Goal: Communication & Community: Answer question/provide support

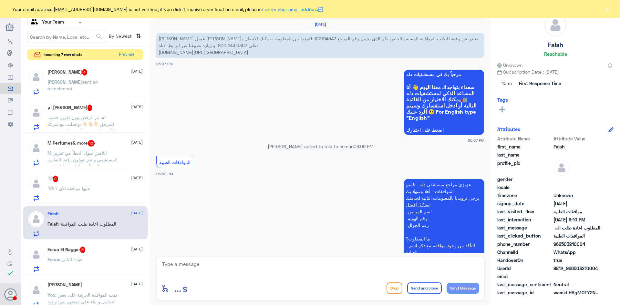
scroll to position [153, 0]
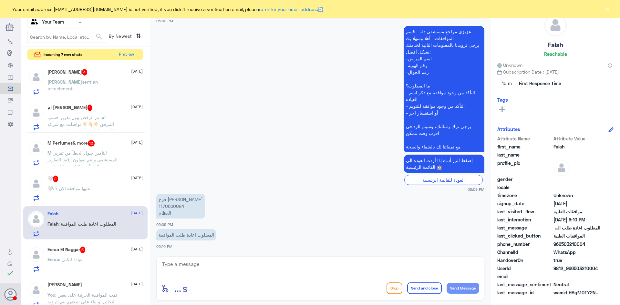
click at [76, 191] on p "🤍 : عليها موافقه الان ؟" at bounding box center [68, 193] width 43 height 16
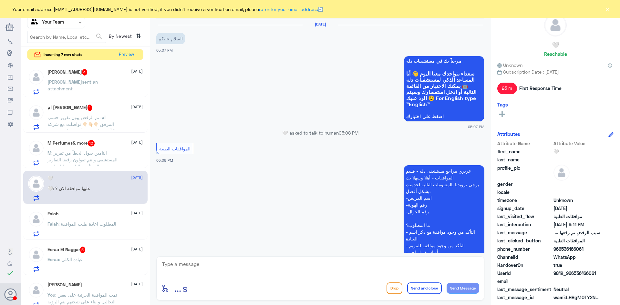
scroll to position [430, 0]
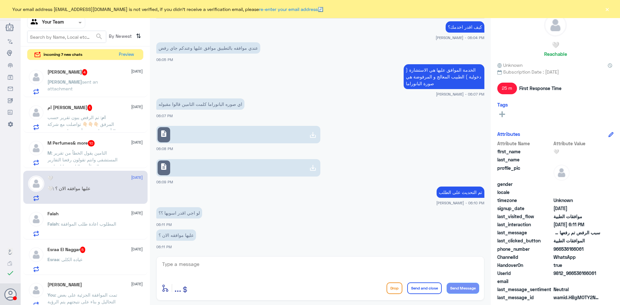
click at [227, 267] on textarea at bounding box center [321, 268] width 318 height 16
type textarea "h"
type textarea "ايه نعم"
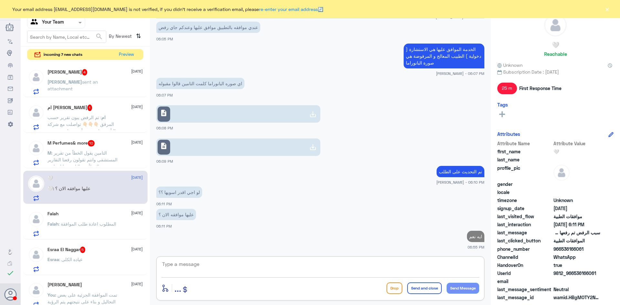
click at [97, 158] on span ": التامين يقول الخطاً من تقرير المستشفى وانتم تقولون رفعنا التقارير والخطأ من ا…" at bounding box center [82, 159] width 70 height 19
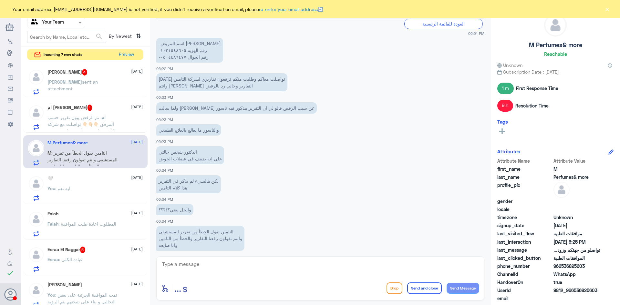
scroll to position [432, 0]
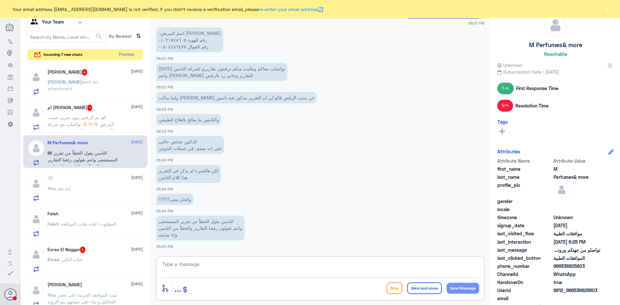
click at [207, 267] on textarea at bounding box center [321, 268] width 318 height 16
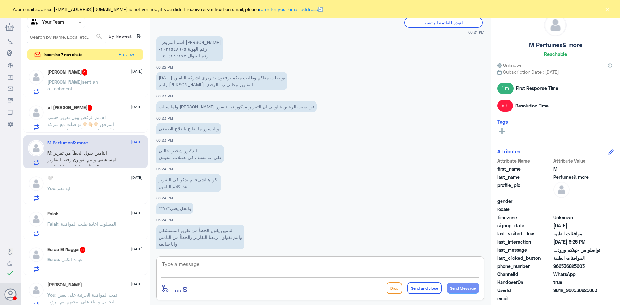
scroll to position [1435, 0]
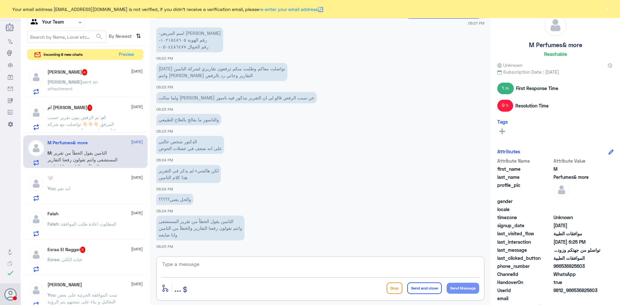
click at [204, 261] on textarea at bounding box center [321, 268] width 318 height 16
type textarea "ه"
click at [79, 260] on span ": عياده الكلى" at bounding box center [71, 259] width 24 height 5
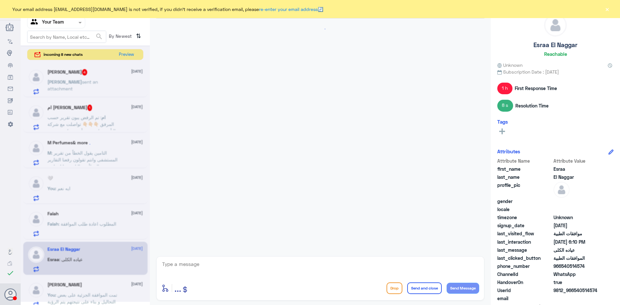
scroll to position [653, 0]
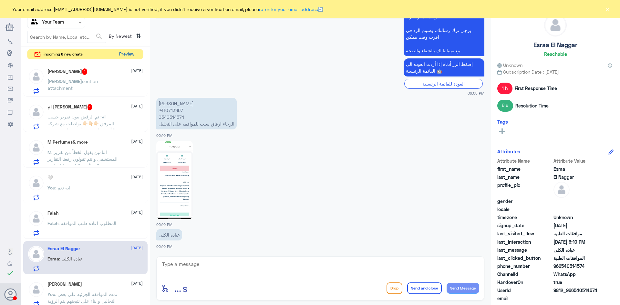
click at [129, 58] on button "Preview" at bounding box center [127, 54] width 20 height 10
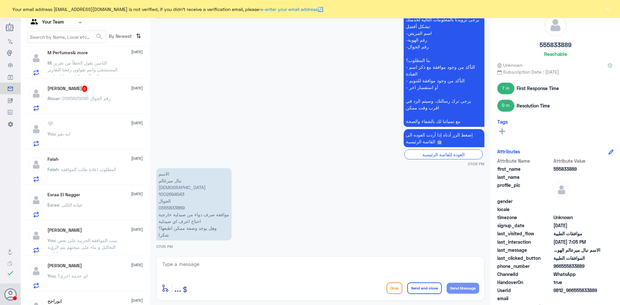
scroll to position [291, 0]
click at [89, 201] on div "Esraa El Naggar [DATE] Esraa : عياده الكلى" at bounding box center [94, 205] width 95 height 26
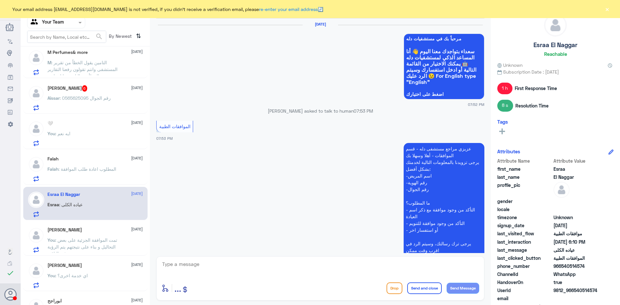
scroll to position [653, 0]
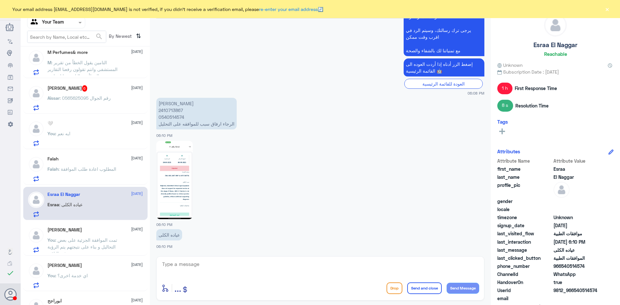
click at [179, 180] on img at bounding box center [174, 180] width 36 height 78
click at [168, 110] on p "[PERSON_NAME] 2410713867 0540514574 الرجاء ارفاق سبب للموافقه على التحليل" at bounding box center [196, 114] width 80 height 32
copy p "2410713867"
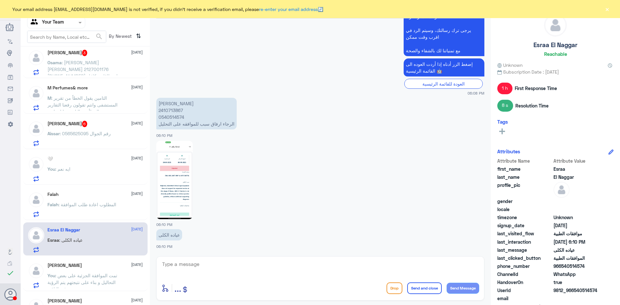
click at [216, 263] on textarea at bounding box center [321, 268] width 318 height 16
type textarea "j"
type textarea "تم متابعة الطلب مرة اخرى و بإنتظار رد شركة التأمين"
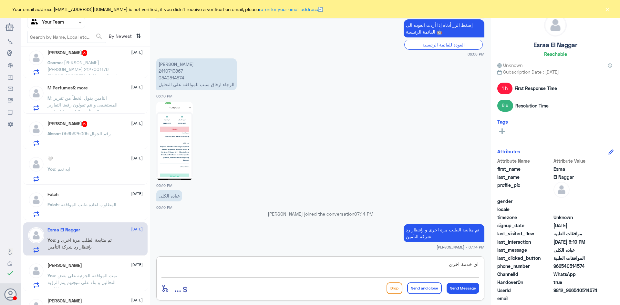
type textarea "اي خدمة اخرى؟"
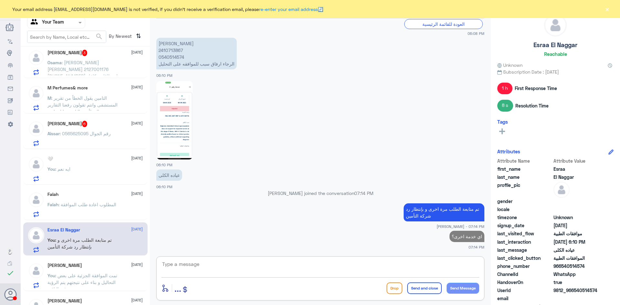
click at [96, 128] on div "[PERSON_NAME] 6 [DATE] Aissar : رقم الجوال 0565625095" at bounding box center [94, 134] width 95 height 26
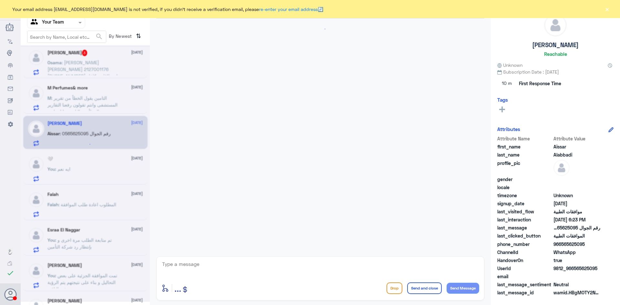
scroll to position [197, 0]
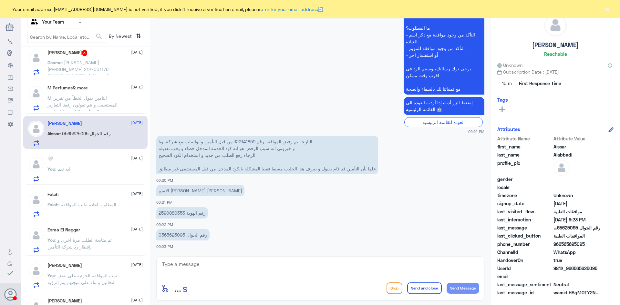
click at [80, 164] on div "🤍 [DATE] You : ايه نعم" at bounding box center [94, 169] width 95 height 26
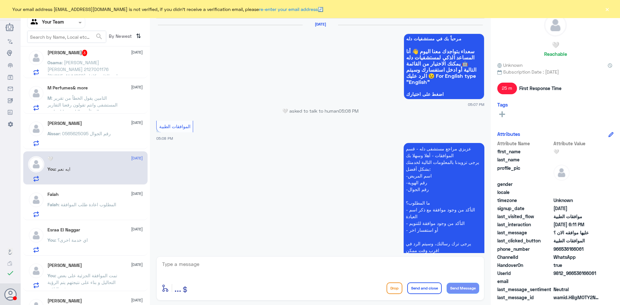
scroll to position [428, 0]
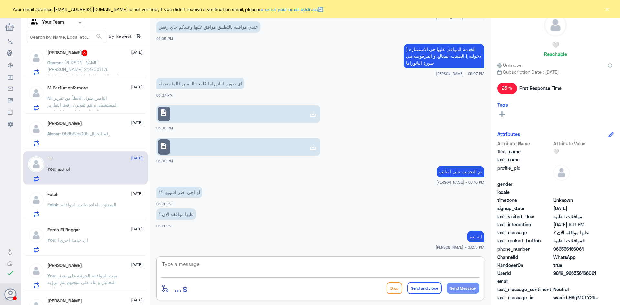
click at [217, 265] on textarea at bounding box center [321, 268] width 318 height 16
type textarea "اي خدمة اخرى؟"
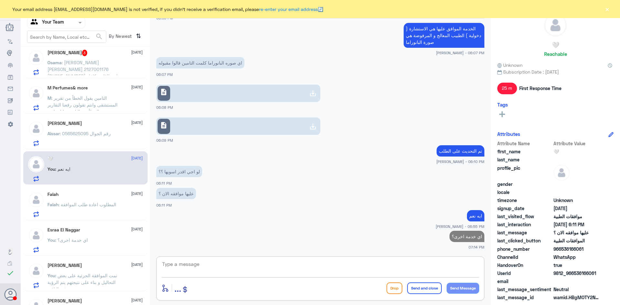
click at [100, 128] on div "[PERSON_NAME] [DATE] Aissar : رقم الجوال 0565625095" at bounding box center [94, 134] width 95 height 26
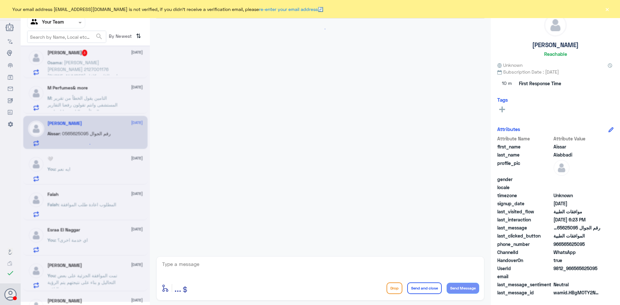
scroll to position [197, 0]
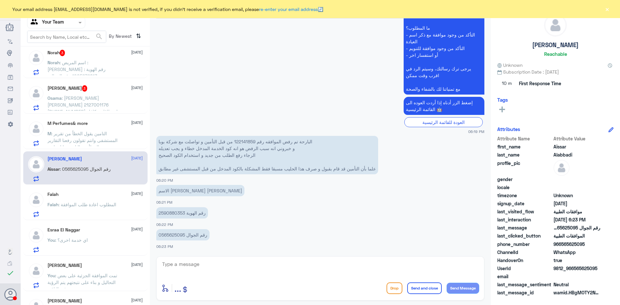
click at [248, 141] on p "البارحة تم رفض الموافقه رقم 122141859 من قبل التأمين و تواصلت مع شركة بوبا و خب…" at bounding box center [267, 155] width 222 height 38
copy p "122141859"
click at [214, 265] on textarea at bounding box center [321, 268] width 318 height 16
drag, startPoint x: 387, startPoint y: 265, endPoint x: 401, endPoint y: 267, distance: 14.0
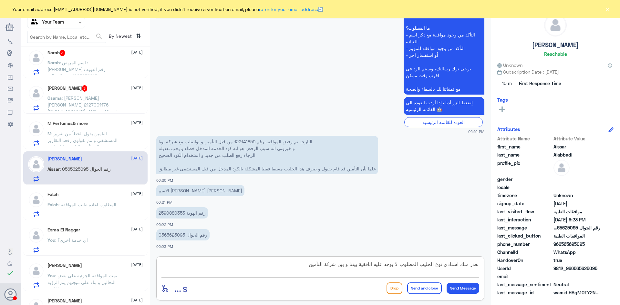
click at [401, 267] on textarea "نعذر منك استاذي نوع الحليب المطلوب لا يوجد عليه اتافقية بيننا و بين شركة التأمين" at bounding box center [321, 268] width 318 height 16
click at [311, 264] on textarea "نعذر منك استاذي نوع الحليب المطلوب لم يعد عليه اتافقية بيننا و بين شركة التأمين" at bounding box center [321, 268] width 318 height 16
type textarea "نعذر منك استاذي نوع الحليب المطلوب لم يعد عليه اتافقية بيننا و بين شركة التأمين…"
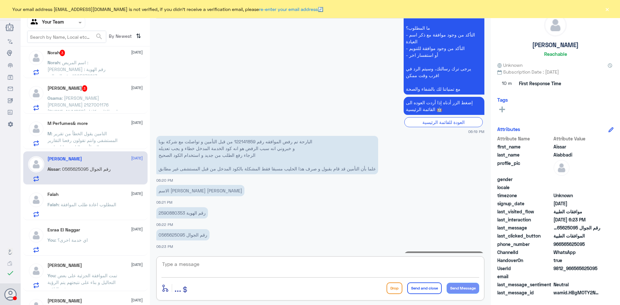
scroll to position [238, 0]
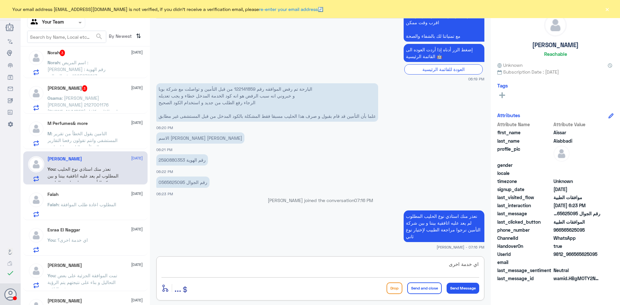
type textarea "اي خدمة اخرى؟"
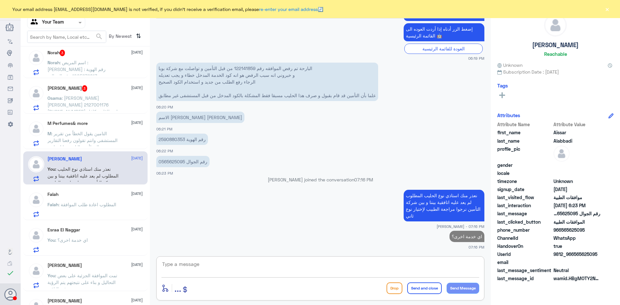
click at [103, 142] on span ": التامين يقول الخطاً من تقرير المستشفى وانتم تقولون رفعنا التقارير والخطأ من ا…" at bounding box center [82, 140] width 70 height 19
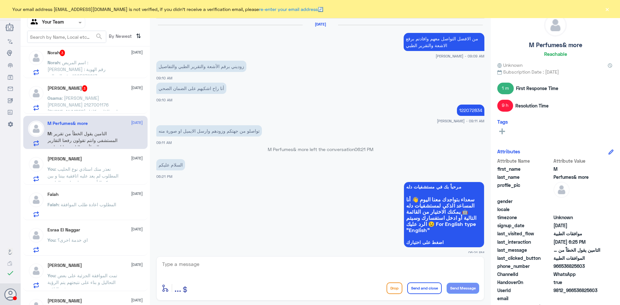
scroll to position [432, 0]
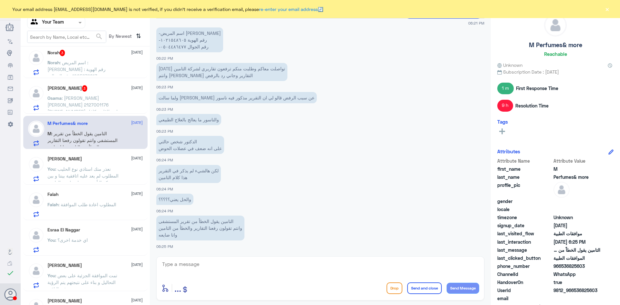
click at [94, 104] on span ": [PERSON_NAME] [PERSON_NAME] 2127001176 ‭[PHONE_NUMBER]‬ هل بطاقات تكافل الراج…" at bounding box center [83, 111] width 73 height 33
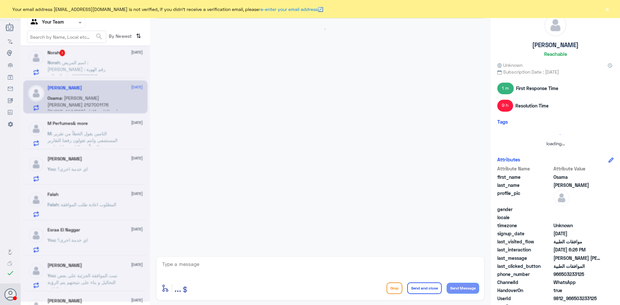
scroll to position [138, 0]
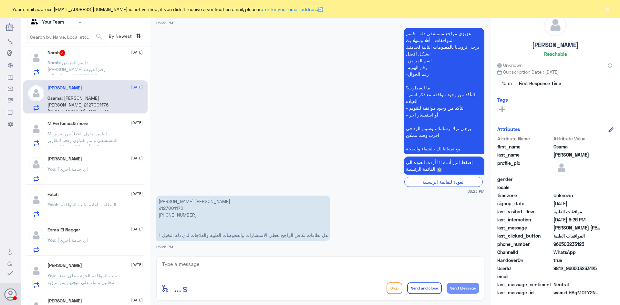
click at [176, 208] on p "[PERSON_NAME] [PERSON_NAME] 2127001176 ‭[PHONE_NUMBER]‬ هل بطاقات تكافل الراجح …" at bounding box center [243, 218] width 174 height 45
copy p "2127001176"
click at [204, 266] on textarea at bounding box center [321, 268] width 318 height 16
type textarea "نعتذر منكم تأمينكم غير مغطى لدينا"
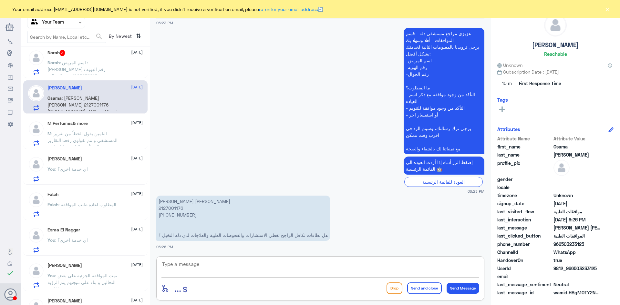
scroll to position [159, 0]
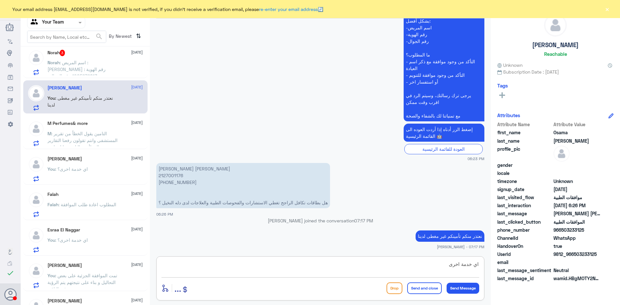
type textarea "اي خدمة اخرى؟"
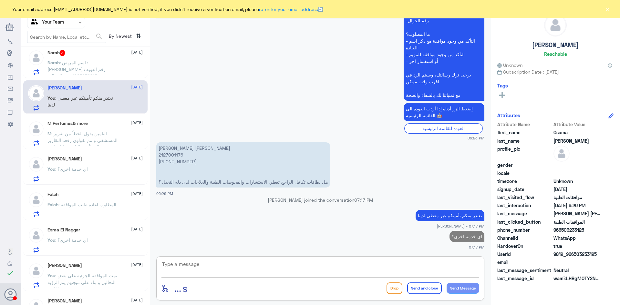
click at [90, 71] on span ": اسم المريض : [PERSON_NAME] رقم الهوية : 1005279813 رقم الجوال : 0555197612 ال…" at bounding box center [79, 76] width 65 height 33
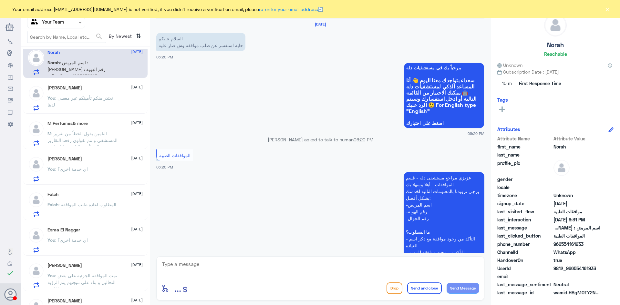
scroll to position [138, 0]
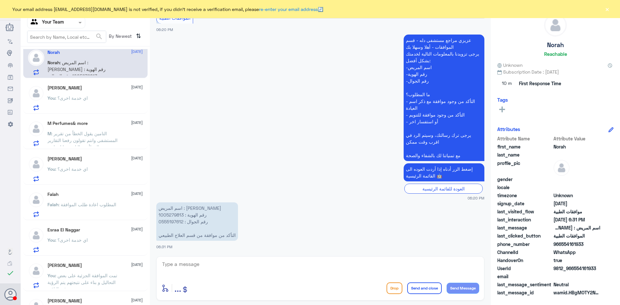
click at [173, 215] on p "اسم المريض : [PERSON_NAME] رقم الهوية : 1005279813 رقم الجوال : 0555197612 التأ…" at bounding box center [197, 222] width 82 height 38
copy p "1005279813"
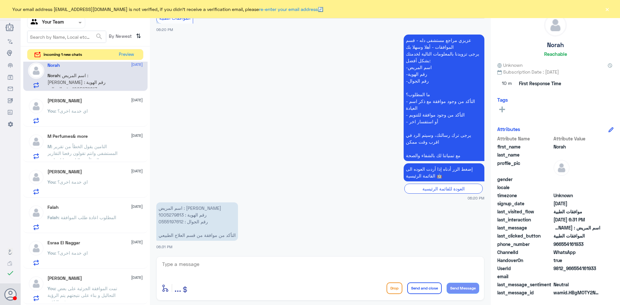
click at [236, 258] on div "enter flow name ... Drop Send and close Send Message" at bounding box center [320, 278] width 328 height 44
click at [236, 262] on textarea at bounding box center [321, 268] width 318 height 16
type textarea "نرجوا مراجعة عيادة العلاج الطبيعي لرفع طلب الموافقة"
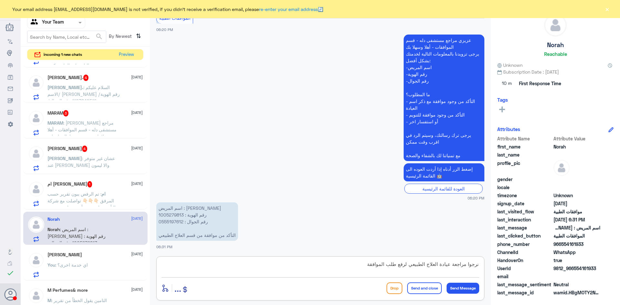
scroll to position [129, 0]
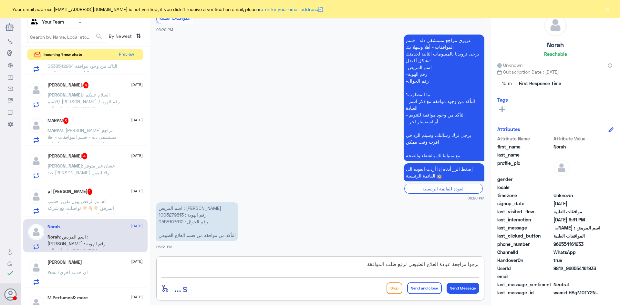
click at [82, 200] on span ": تم الرفض يبون تقرير حسب المرفق 👇🏻👇🏻👇🏻 تواصلت مع شركة التأمين واخبروني أنهم يح…" at bounding box center [81, 229] width 68 height 60
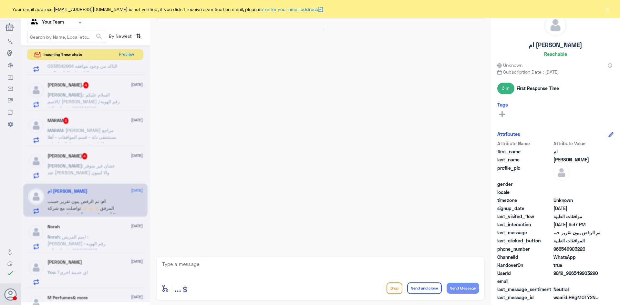
scroll to position [657, 0]
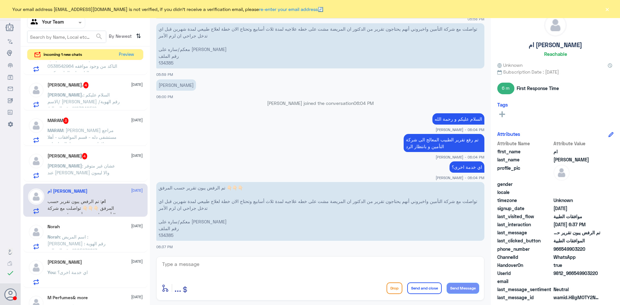
click at [167, 236] on p "تم الرفض يبون تقرير حسب المرفق 👇🏻👇🏻👇🏻 تواصلت مع شركة التأمين واخبروني أنهم يحتا…" at bounding box center [320, 211] width 328 height 59
copy p "134385"
click at [226, 268] on textarea at bounding box center [321, 268] width 318 height 16
type textarea "k"
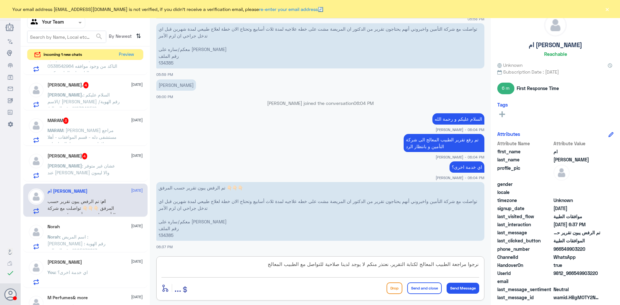
type textarea "نرجوا مراجعة الطبيب المعالج لكتابة التقرير. نعتذر منكم لا يوجد لدينا صلاحية للت…"
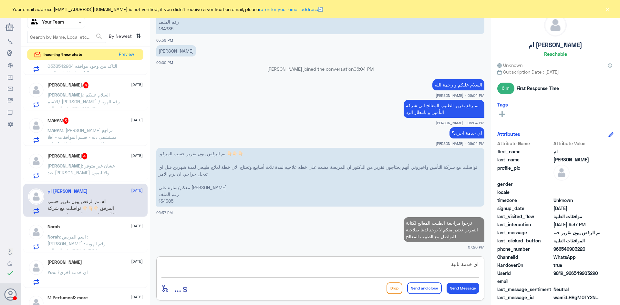
type textarea "اي خدمة ثانية؟"
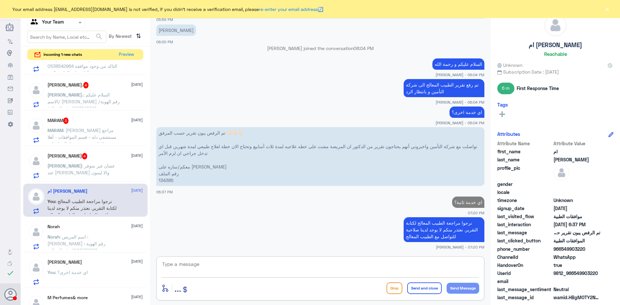
click at [74, 172] on p "Anas : عشان غير متوفر عند [PERSON_NAME] والا ليمون" at bounding box center [83, 170] width 73 height 16
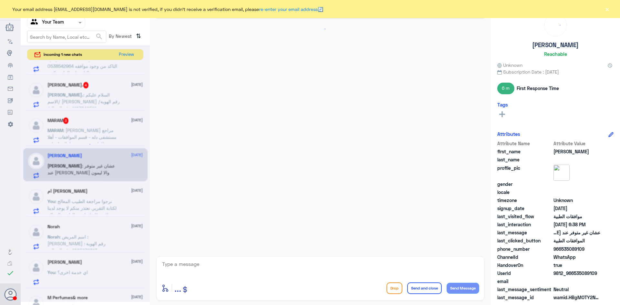
scroll to position [416, 0]
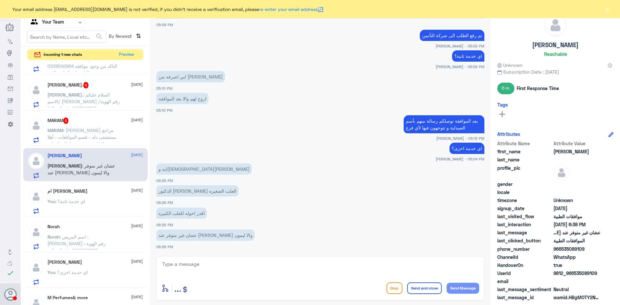
click at [228, 264] on textarea at bounding box center [321, 268] width 318 height 16
type textarea "هذي من عند الطبيب يقدر يغير النوع"
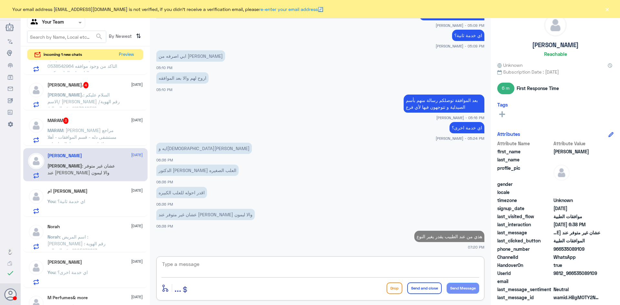
click at [107, 138] on span ": [PERSON_NAME] مراجع مستشفى دله - قسم الموافقات - أهلا وسهلا بك يرجى تزويدنا ب…" at bounding box center [81, 171] width 69 height 87
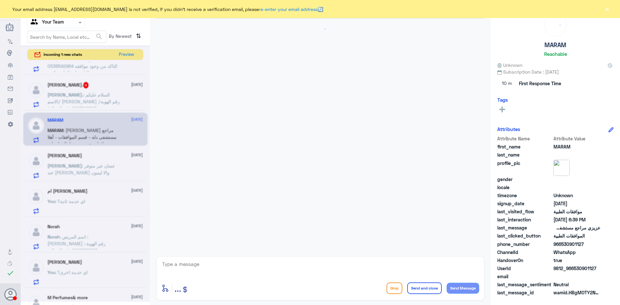
scroll to position [199, 0]
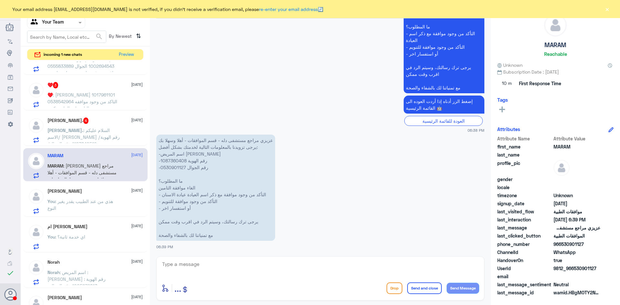
click at [178, 162] on p "عزيزي مراجع مستشفى دله - قسم الموافقات - أهلا وسهلا بك يرجى تزويدنا بالمعلومات …" at bounding box center [215, 188] width 119 height 106
copy p "1087360408"
click at [232, 264] on textarea at bounding box center [321, 268] width 318 height 16
type textarea "السلام عليكم ممكن توضحون اكثر الخدمة المطلوب الغائها مع السبب"
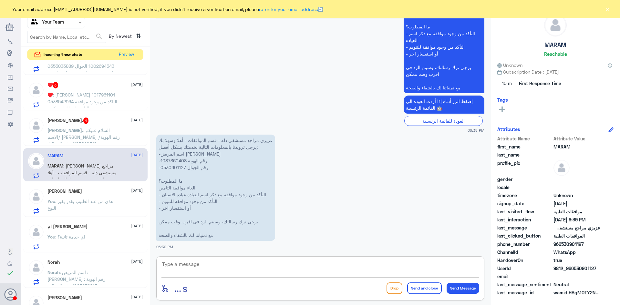
scroll to position [226, 0]
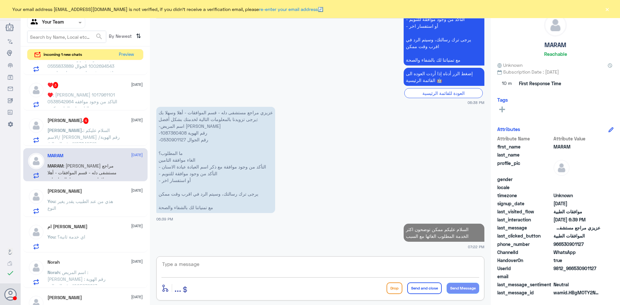
click at [91, 120] on div "[PERSON_NAME]. 4 [DATE]" at bounding box center [94, 121] width 95 height 6
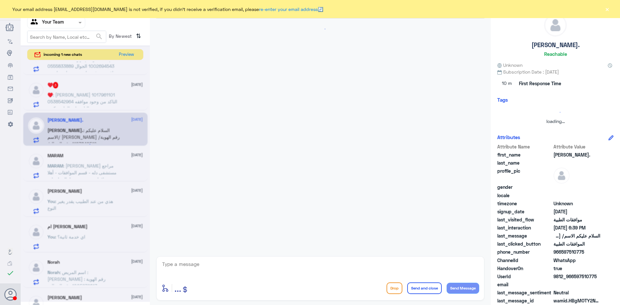
scroll to position [281, 0]
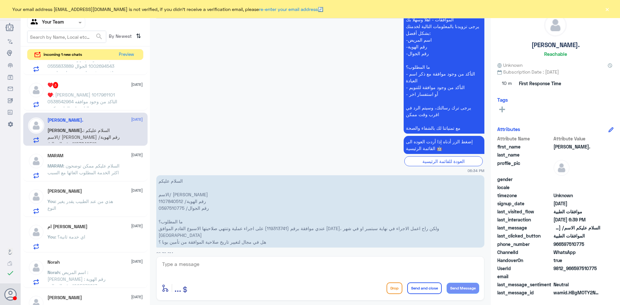
click at [173, 203] on p "السلام عليكم الاسم/ [PERSON_NAME] رقم الهوية/ 1107840512 رقم الجوال/ 0597510775…" at bounding box center [320, 211] width 328 height 72
copy p "1107840512"
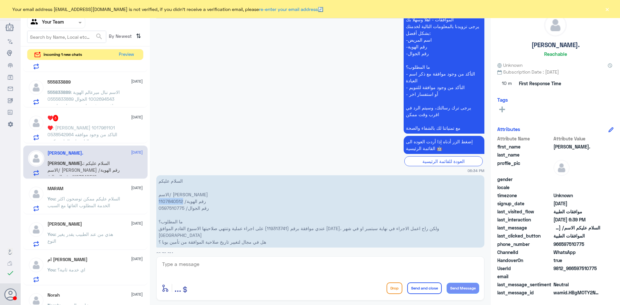
scroll to position [129, 0]
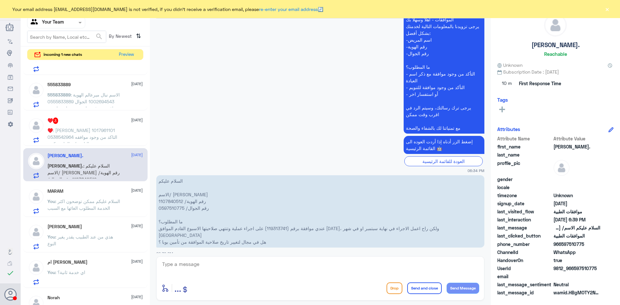
click at [228, 267] on textarea at bounding box center [321, 268] width 318 height 16
type textarea "ب"
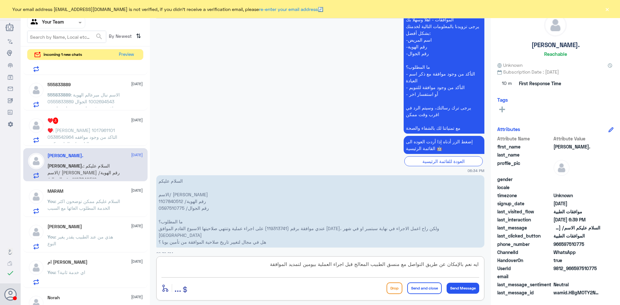
type textarea "ايه نعم بالإمكان عن طريق التواصل مع منسق الطبيب المعالج قبل اجراء العملية بيومي…"
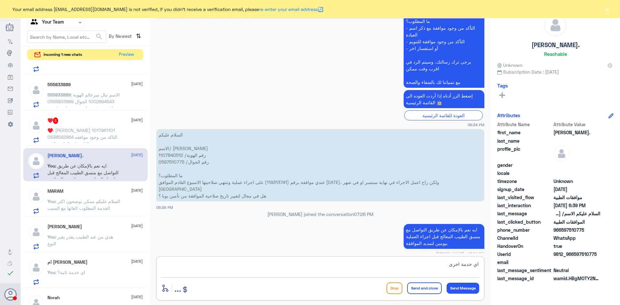
type textarea "اي خدمة اخرى؟"
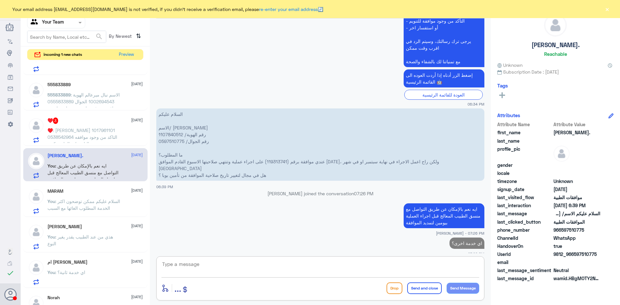
click at [102, 137] on span ": [PERSON_NAME] 1017961101 0538542964 التاكد من وجود موافقه تحاليل عياده القلب …" at bounding box center [82, 141] width 70 height 26
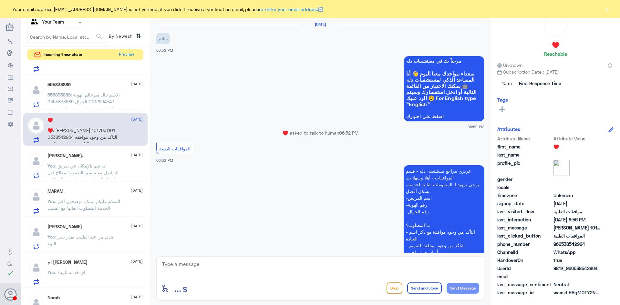
scroll to position [124, 0]
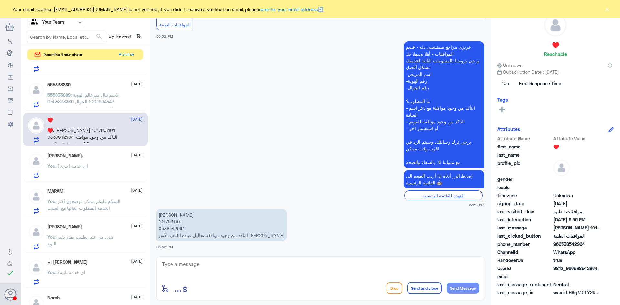
click at [173, 220] on p "[PERSON_NAME] 1017961101 0538542964 التاكد من وجود موافقه تحاليل عياده القلب دك…" at bounding box center [221, 225] width 130 height 32
copy p "1017961101"
click at [80, 95] on span ": الاسم نبال ميرعالم الهوية 1002694543 الجوال 0555833889 موافقة صرف دواء من صيد…" at bounding box center [83, 111] width 72 height 39
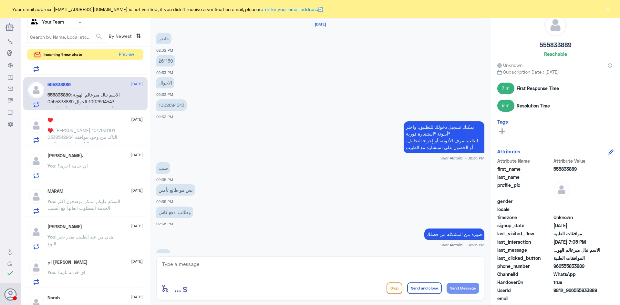
scroll to position [458, 0]
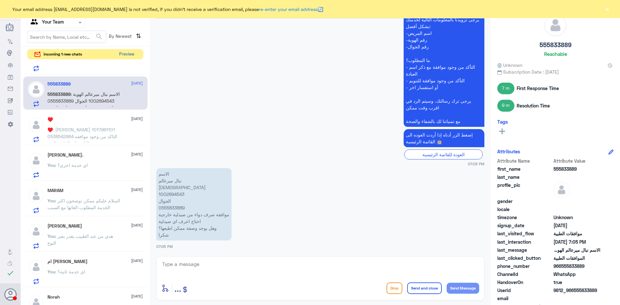
click at [128, 55] on button "Preview" at bounding box center [127, 54] width 20 height 10
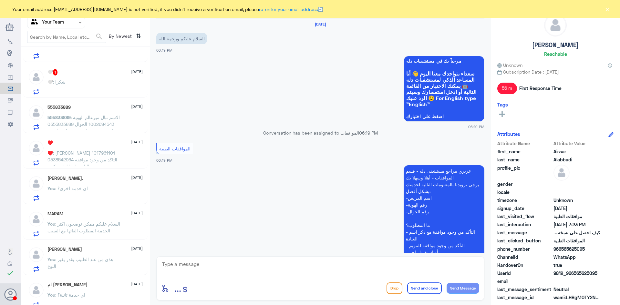
scroll to position [315, 0]
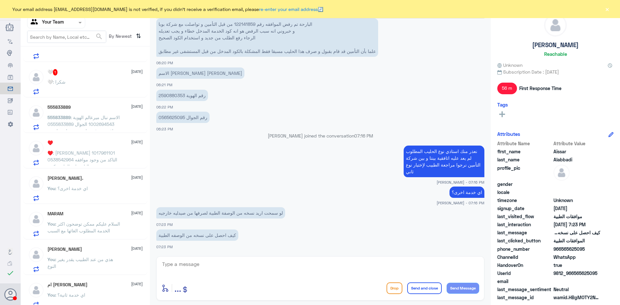
click at [89, 65] on div "🤍 1 [DATE] 🤍 : شكرا" at bounding box center [85, 80] width 124 height 33
click at [89, 79] on div "🤍 1 [DATE] 🤍 : شكرا" at bounding box center [94, 82] width 95 height 26
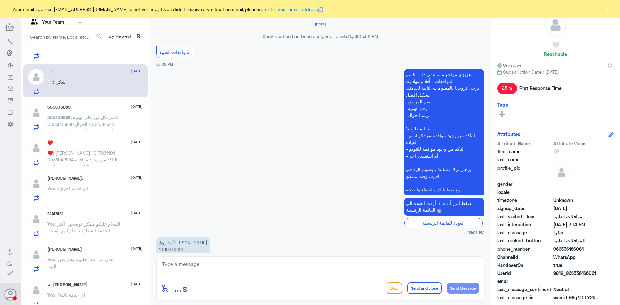
scroll to position [397, 0]
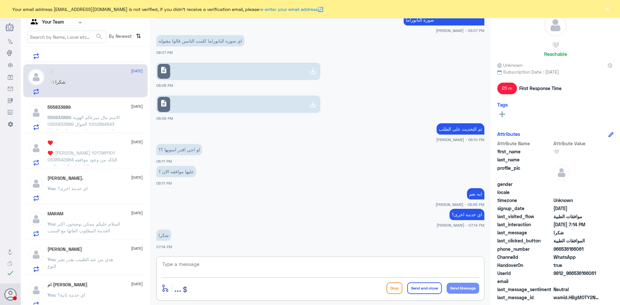
click at [212, 272] on textarea at bounding box center [321, 268] width 318 height 16
type textarea "h"
type textarea "عفوا و قدامكم العافية"
click at [419, 291] on button "Send and close" at bounding box center [424, 289] width 35 height 12
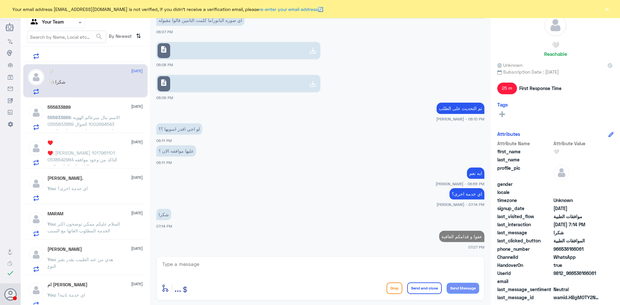
scroll to position [416, 0]
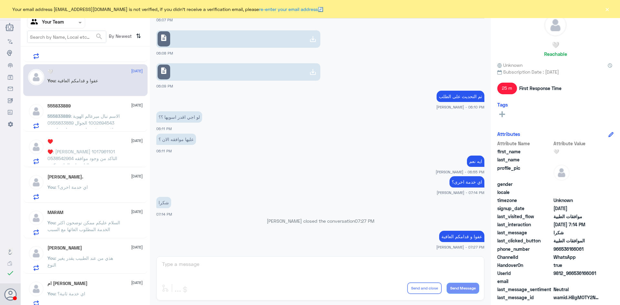
click at [71, 184] on p "You : اي خدمة اخرى؟" at bounding box center [67, 192] width 40 height 16
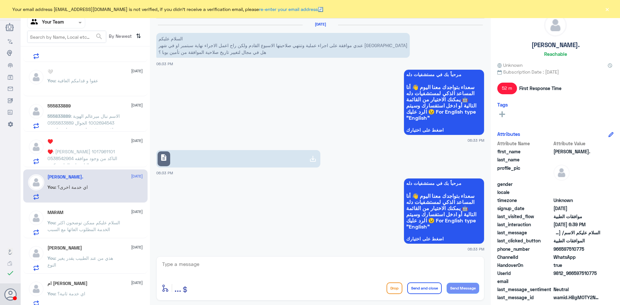
scroll to position [348, 0]
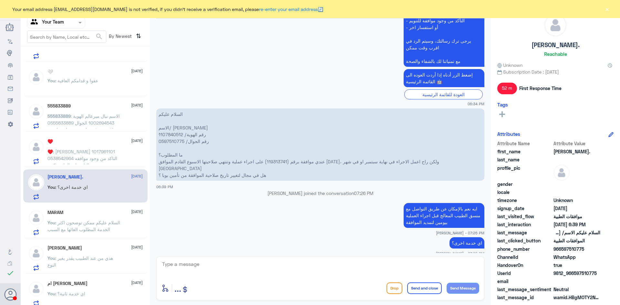
click at [76, 160] on span ": [PERSON_NAME] 1017961101 0538542964 التاكد من وجود موافقه تحاليل عياده القلب …" at bounding box center [82, 162] width 70 height 26
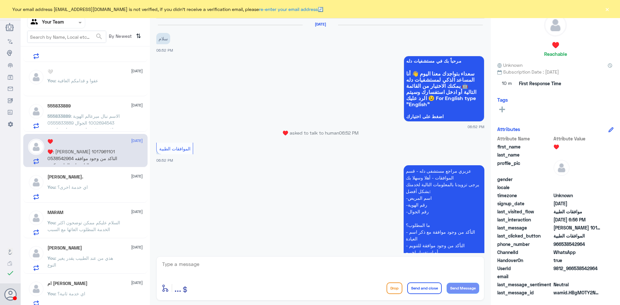
scroll to position [124, 0]
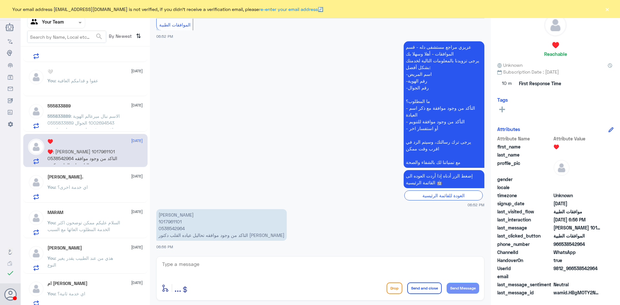
click at [189, 265] on textarea at bounding box center [321, 268] width 318 height 16
type textarea "ن"
click at [73, 117] on span ": الاسم نبال ميرعالم الهوية 1002694543 الجوال 0555833889 موافقة صرف دواء من صيد…" at bounding box center [83, 132] width 72 height 39
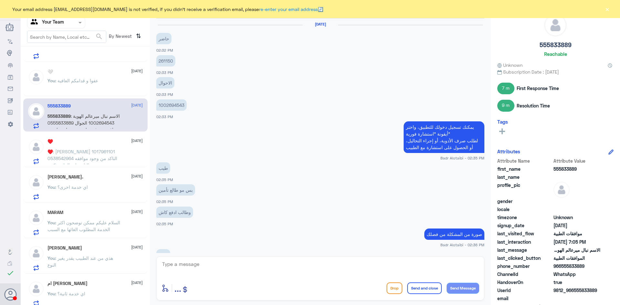
scroll to position [458, 0]
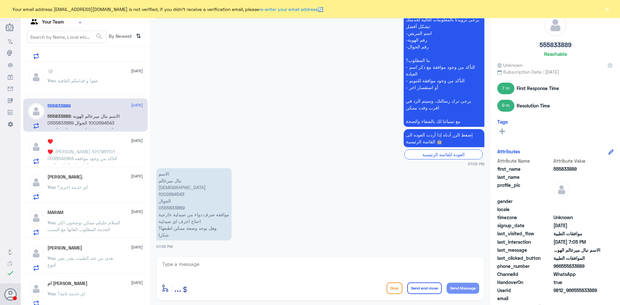
click at [103, 151] on p "♥️ : [PERSON_NAME] 1017961101 0538542964 التاكد من وجود موافقه تحاليل عياده الق…" at bounding box center [83, 156] width 73 height 16
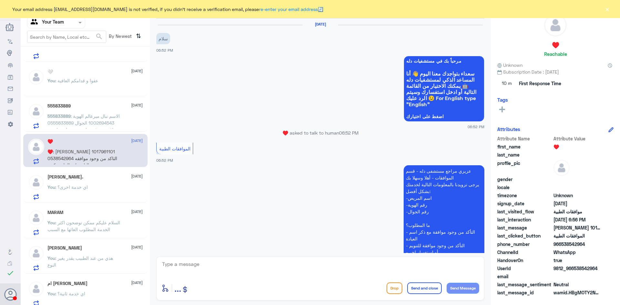
scroll to position [124, 0]
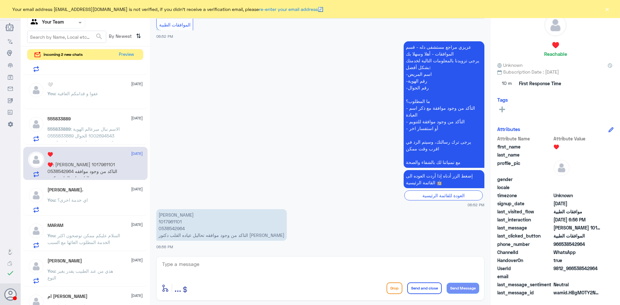
click at [191, 259] on div "enter flow name ... Drop Send and close Send Message" at bounding box center [320, 278] width 328 height 44
click at [198, 264] on textarea at bounding box center [321, 268] width 318 height 16
type textarea "لا يوجد طلب موافقة نرجوا مراجعة الطبيب المعالج لرفع طلب جديد لإنتهاء مدة الكشفية"
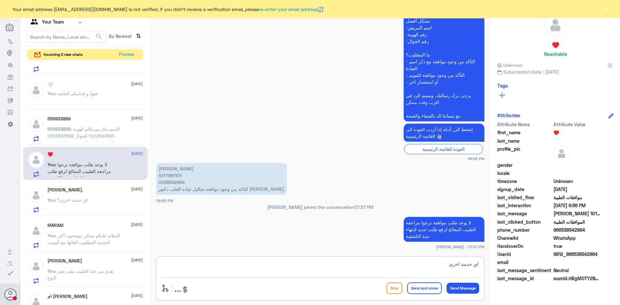
type textarea "اي خدمة اخرى؟"
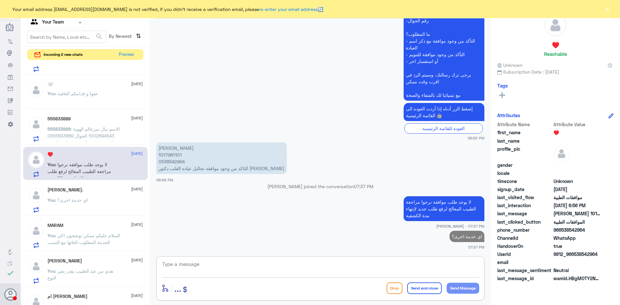
click at [78, 136] on span ": الاسم نبال ميرعالم الهوية 1002694543 الجوال 0555833889 موافقة صرف دواء من صيد…" at bounding box center [83, 145] width 72 height 39
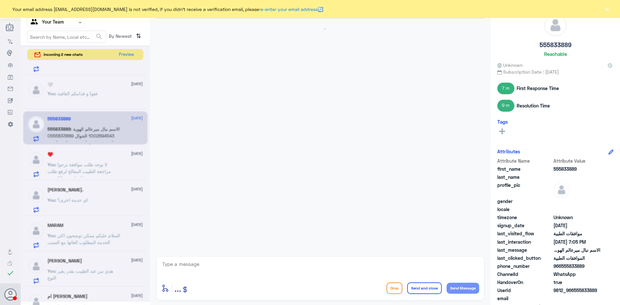
scroll to position [458, 0]
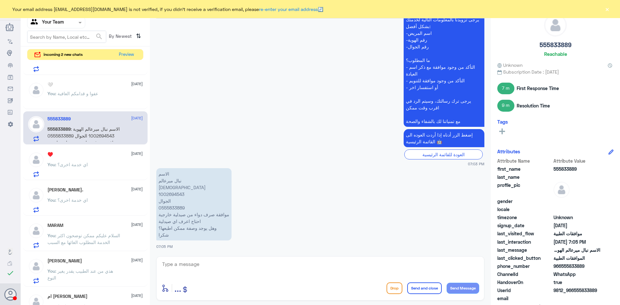
click at [175, 194] on p "الاسم نبال ميرعالم الهوية 1002694543 الجوال 0555833889 موافقة صرف دواء من صيدلي…" at bounding box center [193, 204] width 75 height 72
copy p "1002694543"
click at [216, 266] on textarea at bounding box center [321, 268] width 318 height 16
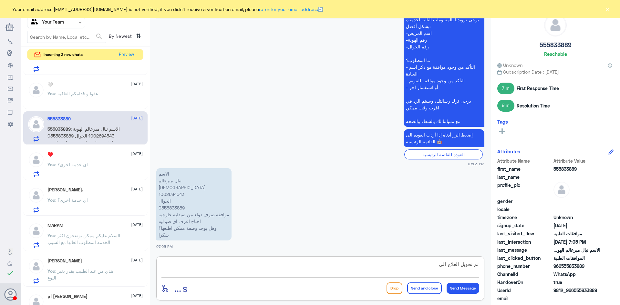
paste textarea "alnahdi / whites/ kunooz \ AL DWAA / UNITED /lemon"
type textarea "تم تحويل العلاج الى alnahdi / whites/ kunooz \ AL DWAA / UNITED /lemon"
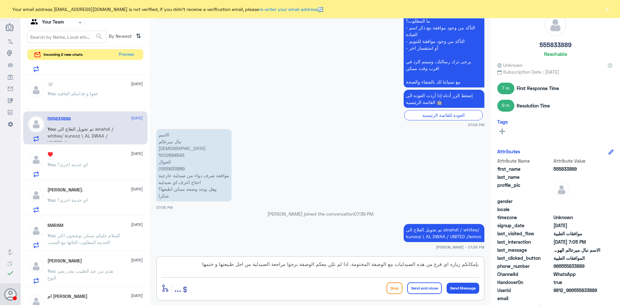
type textarea "بإمكانكم زياره اي فرع من هذه الصيدليات مع الوصفة المختومة. اذا لم تكن معكم الوص…"
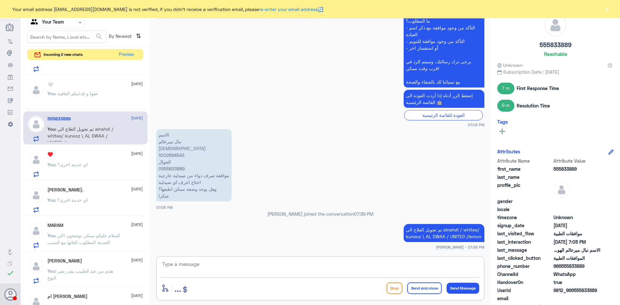
scroll to position [526, 0]
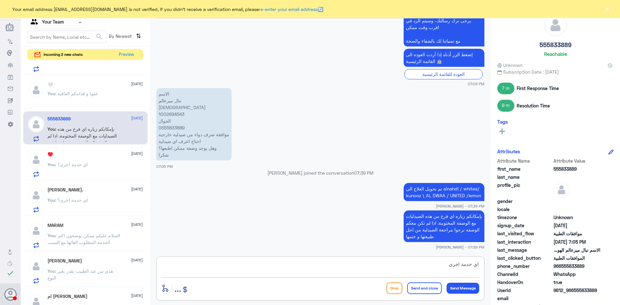
type textarea "اي خدمة اخرى؟"
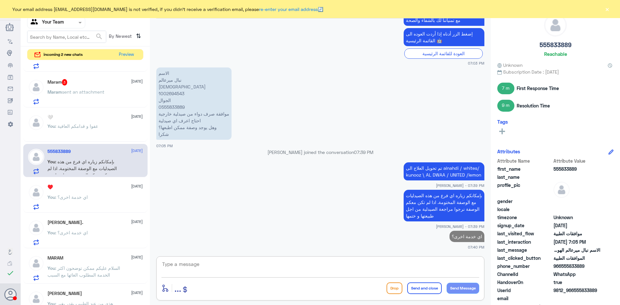
scroll to position [65, 0]
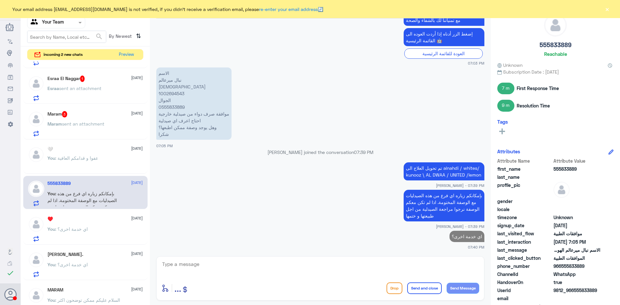
click at [82, 130] on p "Maram sent an attachment" at bounding box center [75, 128] width 57 height 16
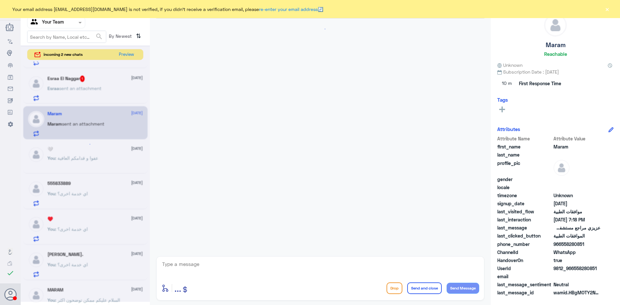
scroll to position [192, 0]
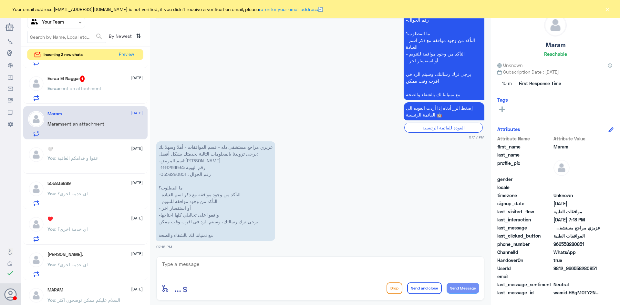
click at [175, 169] on p "عزيزي مراجع مستشفى دله - قسم الموافقات - أهلا وسهلا بك يرجى تزويدنا بالمعلومات …" at bounding box center [215, 190] width 119 height 99
click at [174, 175] on p "عزيزي مراجع مستشفى دله - قسم الموافقات - أهلا وسهلا بك يرجى تزويدنا بالمعلومات …" at bounding box center [215, 190] width 119 height 99
click at [232, 269] on textarea at bounding box center [321, 268] width 318 height 16
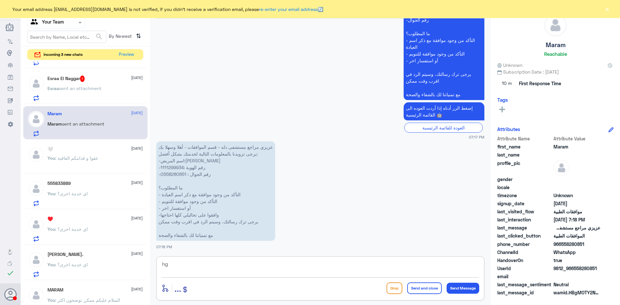
type textarea "h"
type textarea "السلام عليكم و رحمة الله"
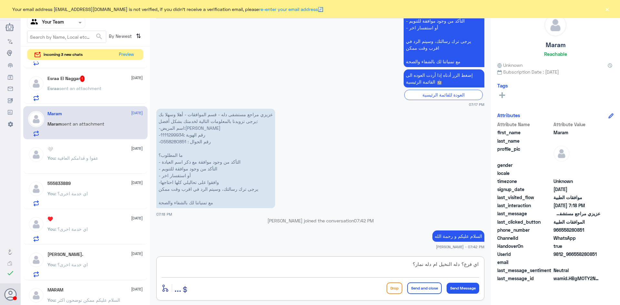
type textarea "اي فرع؟ دله النخيل ام دله نمار؟"
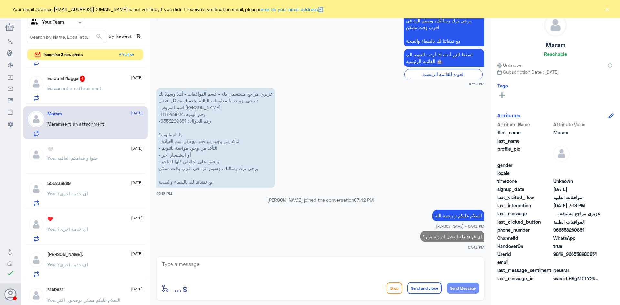
click at [64, 78] on h5 "Esraa El Naggar 1" at bounding box center [65, 79] width 37 height 6
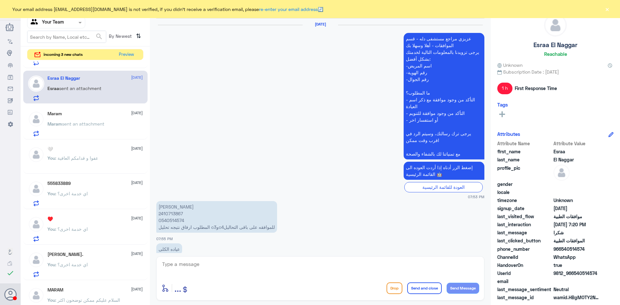
scroll to position [625, 0]
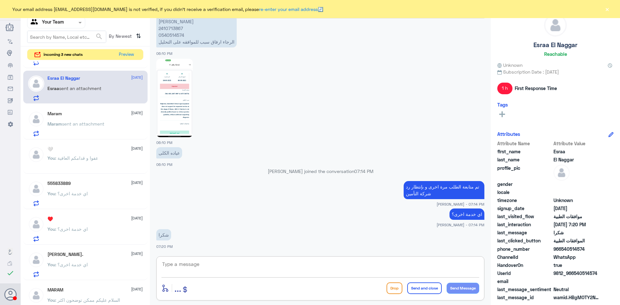
click at [224, 266] on textarea at bounding box center [321, 268] width 318 height 16
type textarea "قدامكم العافية و مع السلامة"
click at [424, 291] on button "Send and close" at bounding box center [424, 289] width 35 height 12
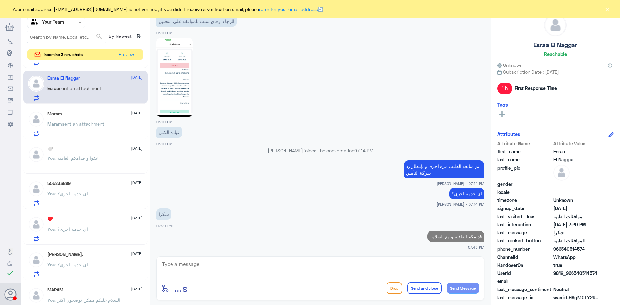
click at [407, 283] on button "Send and close" at bounding box center [424, 289] width 35 height 12
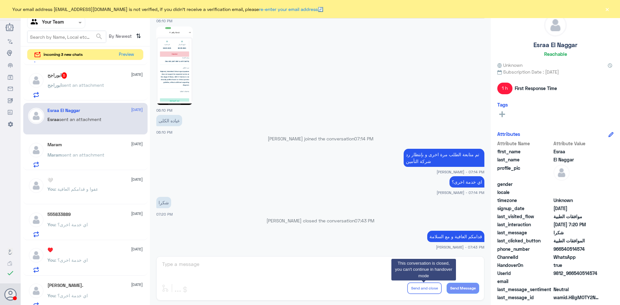
scroll to position [0, 0]
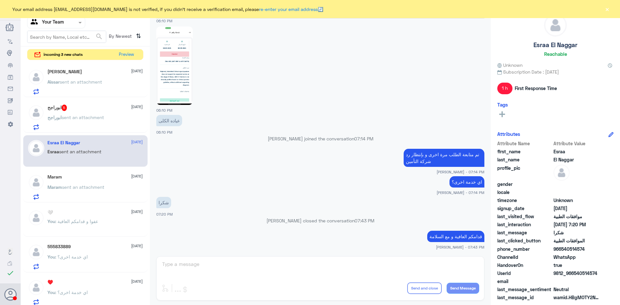
click at [88, 115] on span "sent an attachment" at bounding box center [83, 117] width 42 height 5
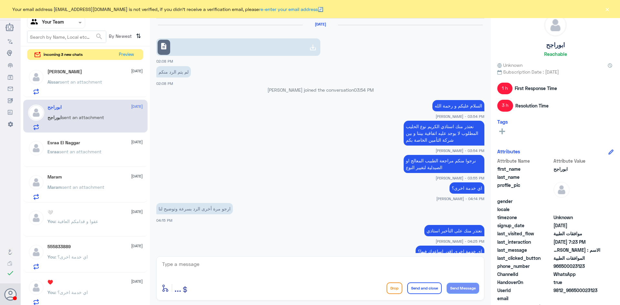
scroll to position [459, 0]
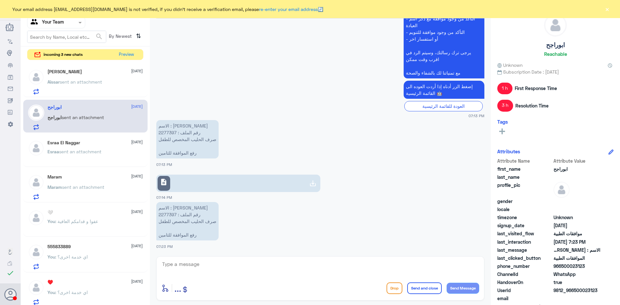
click at [168, 132] on p "الاسم : [PERSON_NAME] رقم الملف : 2277397 صرف الحليب المخصص للطفل رفع الموافقة …" at bounding box center [187, 139] width 62 height 38
click at [180, 190] on link "description" at bounding box center [238, 183] width 164 height 17
click at [198, 266] on textarea at bounding box center [321, 268] width 318 height 16
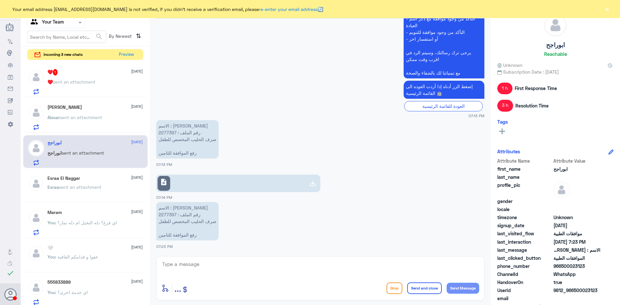
click at [193, 174] on div "description" at bounding box center [320, 180] width 328 height 23
click at [193, 182] on link "description" at bounding box center [238, 183] width 164 height 17
click at [222, 267] on textarea at bounding box center [321, 268] width 318 height 16
type textarea "h"
type textarea "السلام عليكم و رحمة الله"
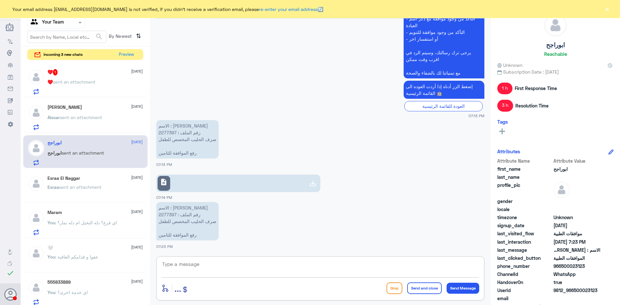
scroll to position [479, 0]
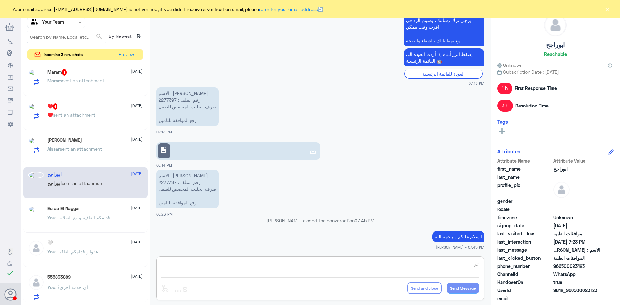
type textarea "ت"
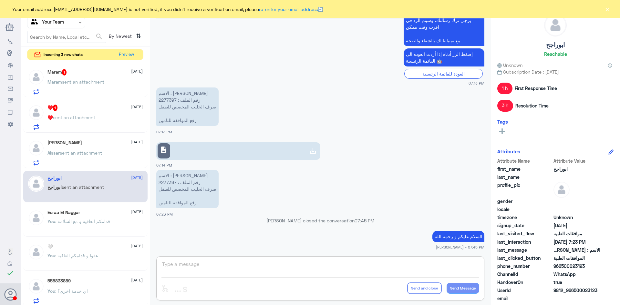
click at [72, 114] on p "♥️ sent an attachment" at bounding box center [71, 122] width 48 height 16
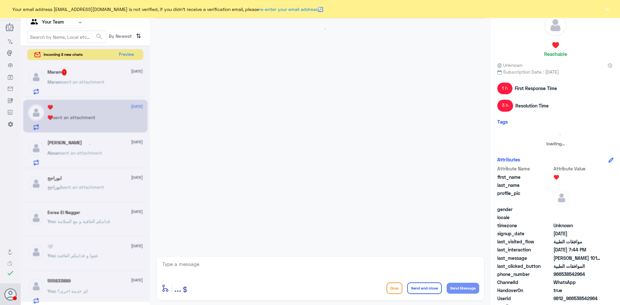
scroll to position [213, 0]
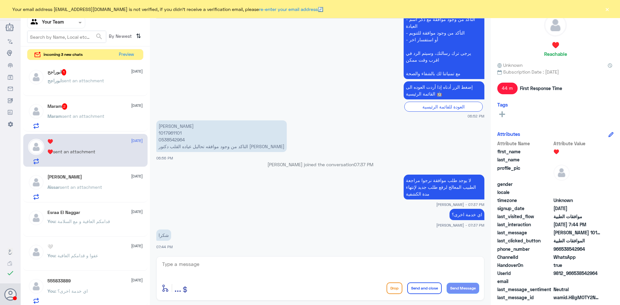
click at [77, 82] on span "sent an attachment" at bounding box center [83, 80] width 42 height 5
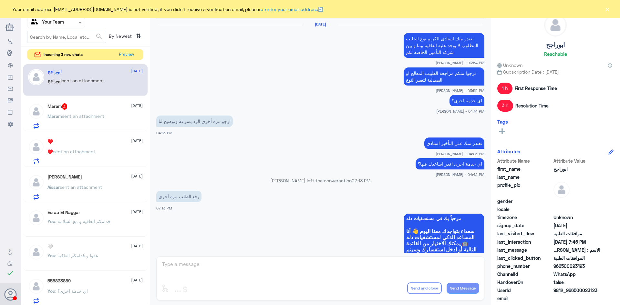
scroll to position [502, 0]
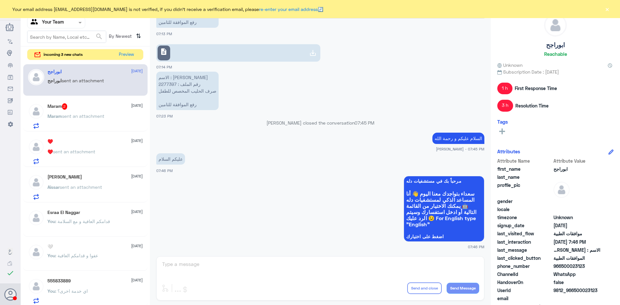
click at [220, 265] on div "الموافقات Human Handover [DATE] نعتذر منك استاذي الكريم نوع الحليب المطلوب لا ي…" at bounding box center [320, 153] width 341 height 307
click at [215, 262] on div "الموافقات Human Handover [DATE] نعتذر منك استاذي الكريم نوع الحليب المطلوب لا ي…" at bounding box center [320, 153] width 341 height 307
drag, startPoint x: 269, startPoint y: 223, endPoint x: 280, endPoint y: 207, distance: 19.2
click at [269, 223] on app-msgs-whats-app-list "مرحباً بك في مستشفيات دله سعداء بتواجدك معنا اليوم 👋 أنا المساعد الذكي لمستشفيا…" at bounding box center [320, 209] width 328 height 67
click at [281, 206] on app-msgs-whats-app-list "مرحباً بك في مستشفيات دله سعداء بتواجدك معنا اليوم 👋 أنا المساعد الذكي لمستشفيا…" at bounding box center [320, 209] width 328 height 67
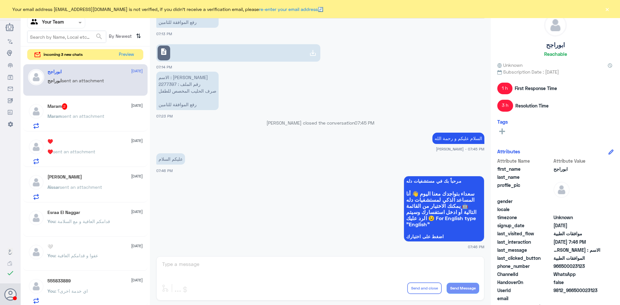
click at [95, 152] on span "sent an attachment" at bounding box center [74, 151] width 42 height 5
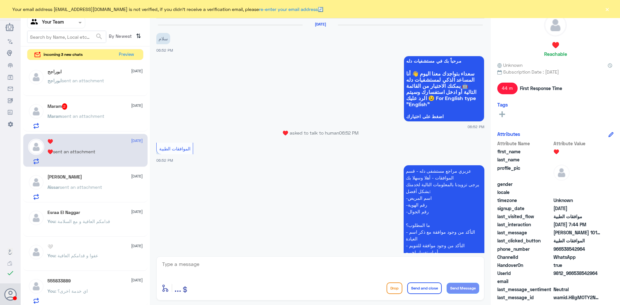
scroll to position [213, 0]
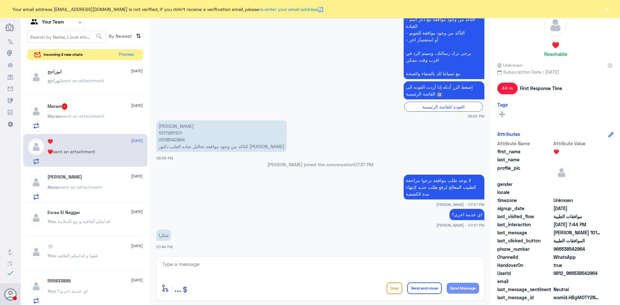
click at [256, 269] on textarea at bounding box center [321, 268] width 318 height 16
type textarea "قدامكم العافية و مع السلامة"
click at [428, 290] on button "Send and close" at bounding box center [424, 289] width 35 height 12
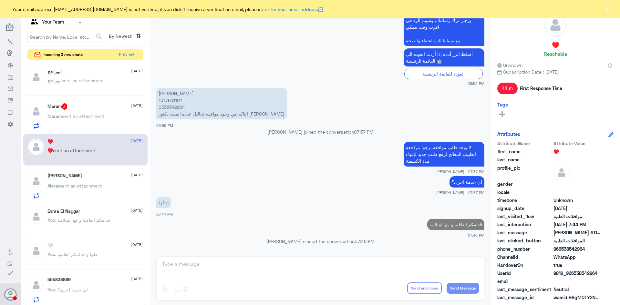
click at [57, 124] on p "Maram sent an attachment" at bounding box center [75, 121] width 57 height 16
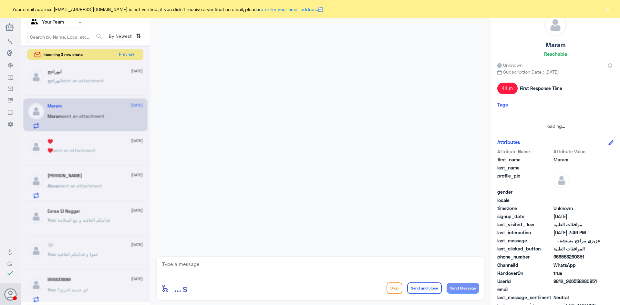
scroll to position [289, 0]
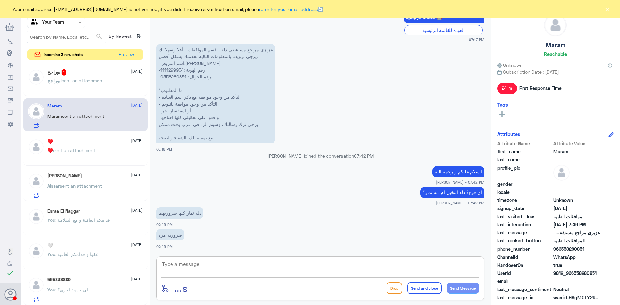
click at [202, 265] on textarea at bounding box center [321, 268] width 318 height 16
click at [227, 263] on textarea at bounding box center [321, 268] width 318 height 16
paste textarea "0112995140 , 0546022896"
type textarea "0112995140 , 0546022896"
type textarea "نرجوا التواصل مع دلة نمار هنا دله النخيل"
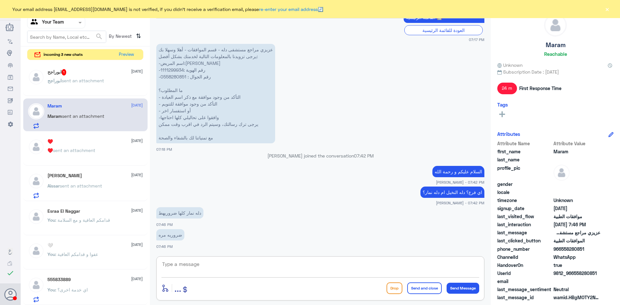
scroll to position [310, 0]
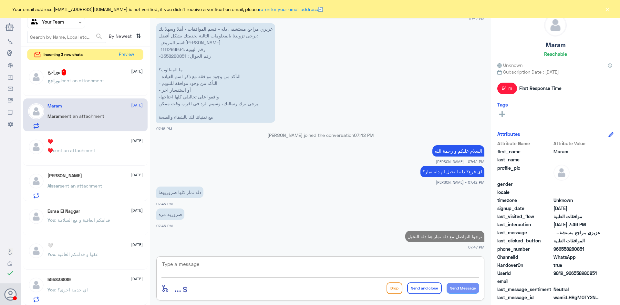
paste textarea "0112995140 , 0546022896"
type textarea "0112995140 , 0546022896"
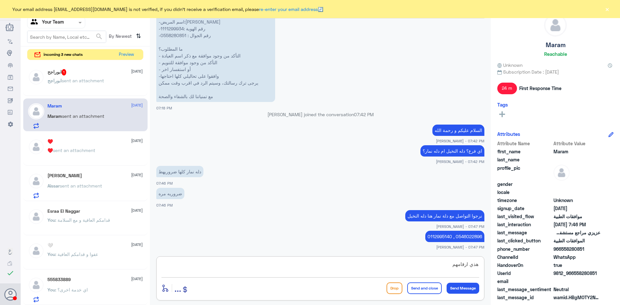
type textarea "هذي ارقامهم"
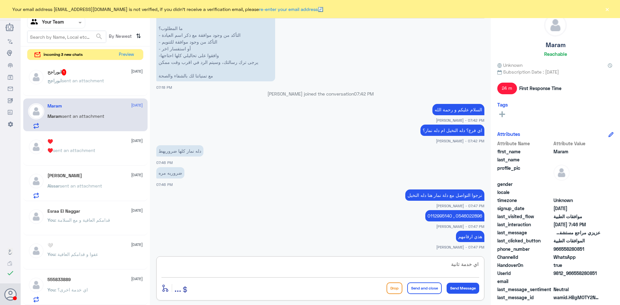
type textarea "اي خدمة ثانية؟"
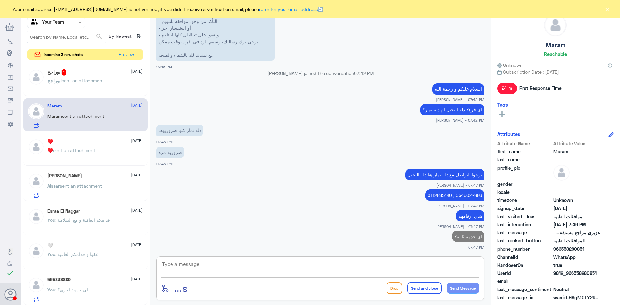
click at [65, 84] on p "ابوراجح sent an attachment" at bounding box center [75, 85] width 57 height 16
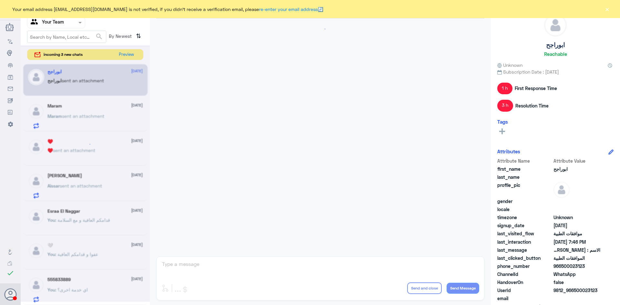
scroll to position [538, 0]
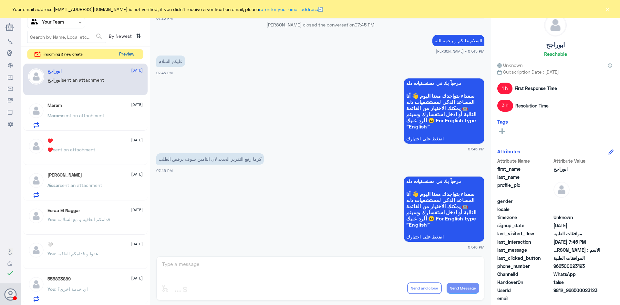
click at [122, 55] on button "Preview" at bounding box center [127, 54] width 20 height 10
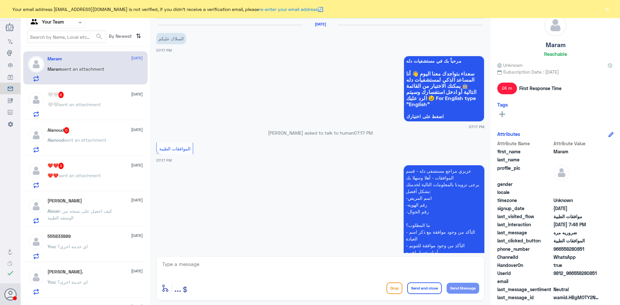
scroll to position [372, 0]
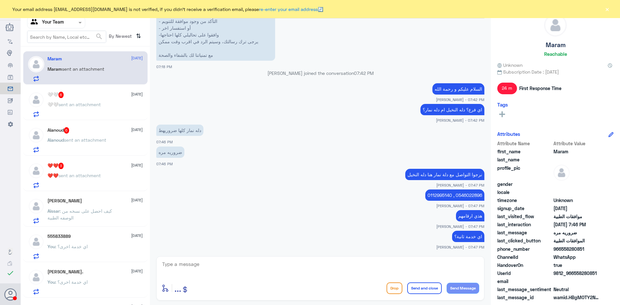
click at [79, 100] on div "🤍🤍 6 [DATE] 🤍🤍 sent an attachment" at bounding box center [94, 105] width 95 height 26
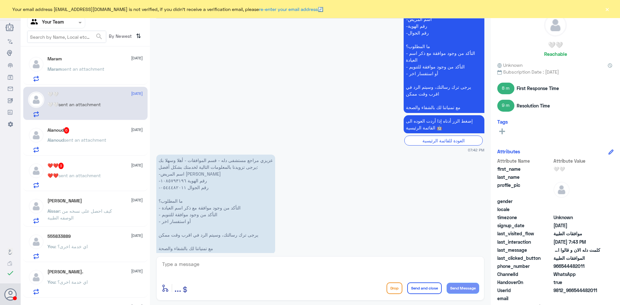
scroll to position [1333, 0]
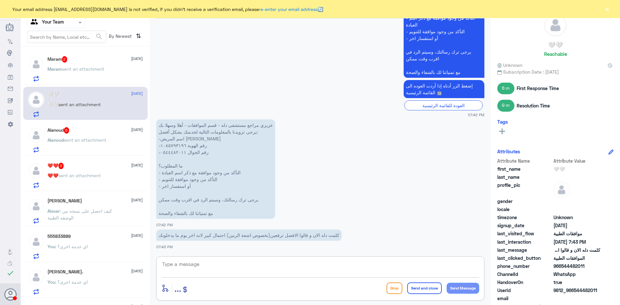
click at [211, 264] on textarea at bounding box center [321, 268] width 318 height 16
type textarea "تم تمديد الموافقة الى تاريخ 25/9"
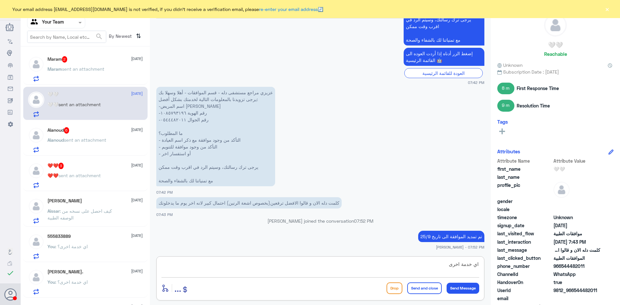
type textarea "اي خدمة اخرى؟"
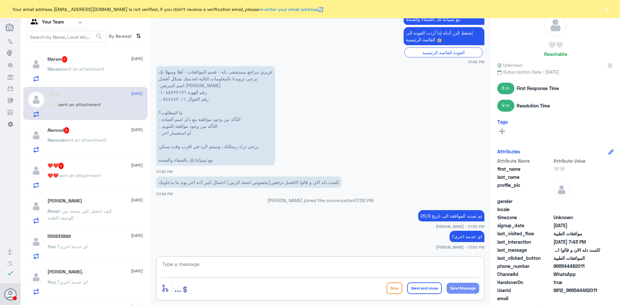
click at [94, 177] on span "sent an attachment" at bounding box center [79, 175] width 42 height 5
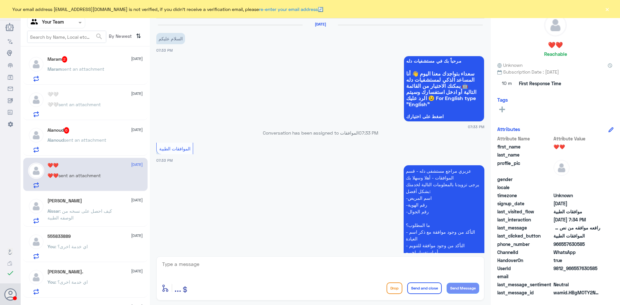
scroll to position [124, 0]
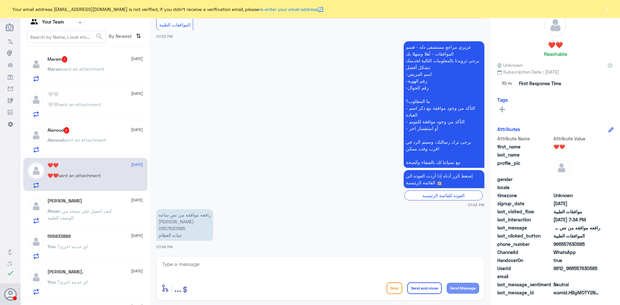
click at [177, 229] on p "رافعه موافقه من نص ساعه [PERSON_NAME] 0557630585 عياده العظام" at bounding box center [184, 225] width 57 height 32
click at [210, 262] on textarea at bounding box center [321, 268] width 318 height 16
type textarea "السللم عليكم"
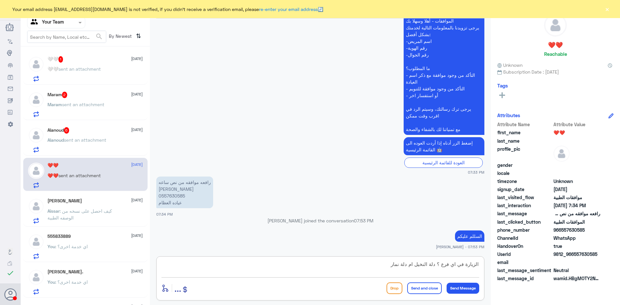
type textarea "الزيارة في اي فرع ؟ دلة النخيل ام دلة نمار؟"
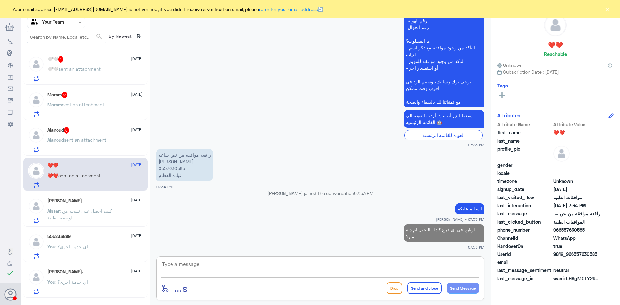
click at [78, 146] on p "[PERSON_NAME] sent an attachment" at bounding box center [76, 145] width 59 height 16
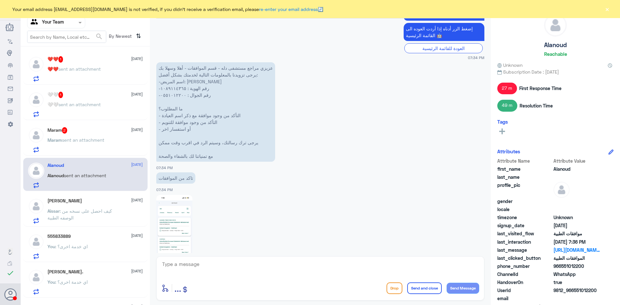
scroll to position [917, 0]
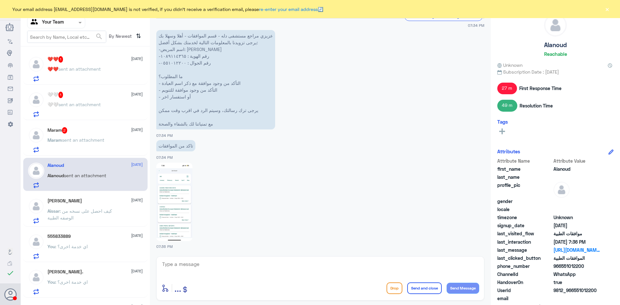
click at [172, 200] on img at bounding box center [174, 202] width 36 height 78
click at [212, 266] on textarea at bounding box center [321, 268] width 318 height 16
type textarea "م"
type textarea "السلام عليكم"
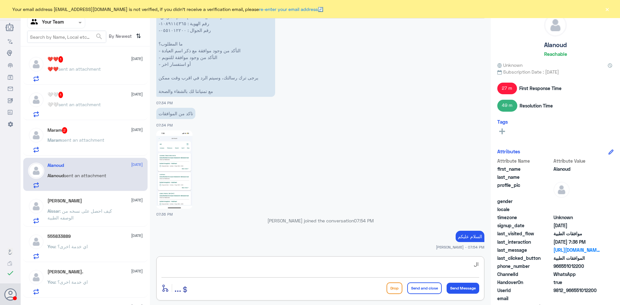
type textarea "ا"
type textarea "طلب التحاليل مع دكتور [PERSON_NAME]؟"
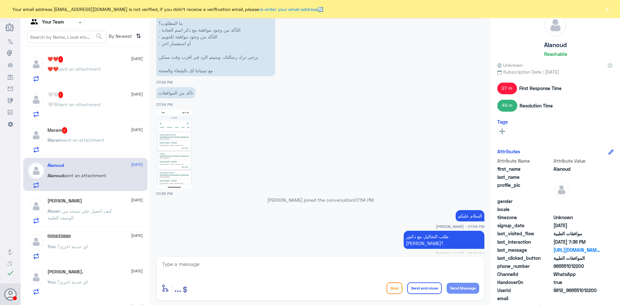
click at [74, 144] on p "Maram sent an attachment" at bounding box center [75, 145] width 57 height 16
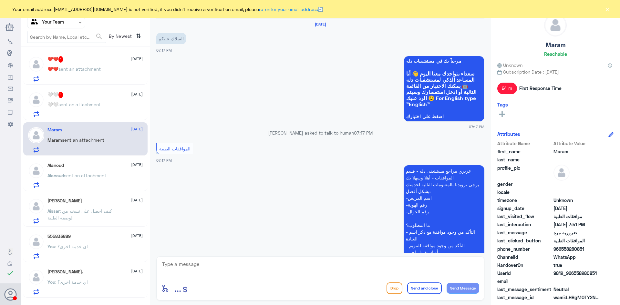
scroll to position [416, 0]
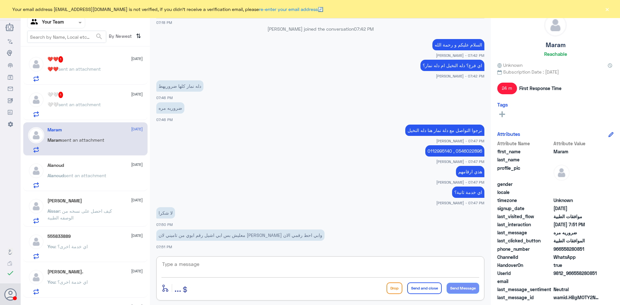
click at [264, 263] on textarea at bounding box center [321, 268] width 318 height 16
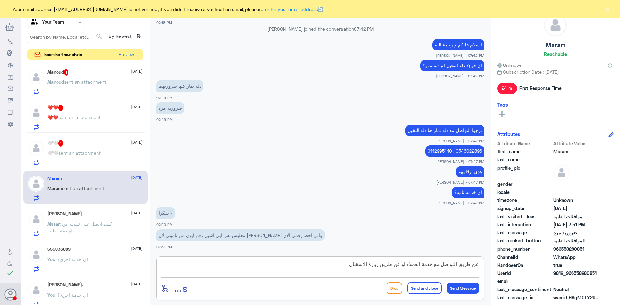
click at [476, 265] on textarea "عن طريق التواصل مع خدمة العملاء او عن طريق زيارة الاسقبال" at bounding box center [321, 268] width 318 height 16
type textarea "بالامكان تغيير الرقم عن طريق التواصل مع خدمة العملاء او عن طريق زيارة الاسقبال"
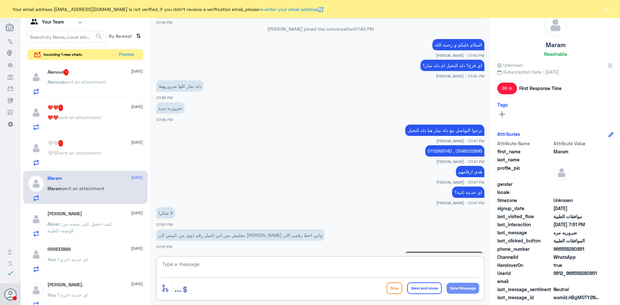
scroll to position [451, 0]
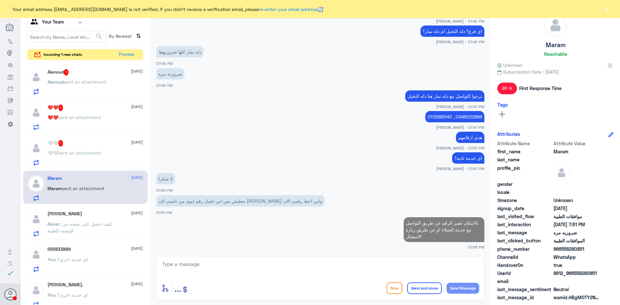
click at [69, 152] on span "sent an attachment" at bounding box center [79, 152] width 42 height 5
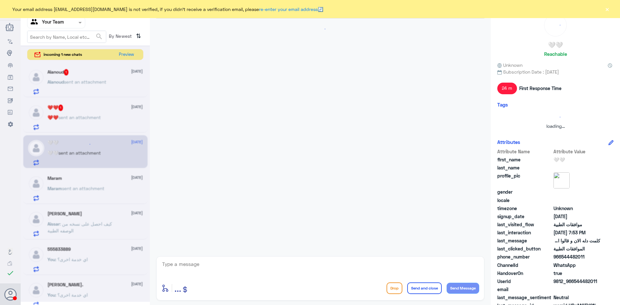
scroll to position [568, 0]
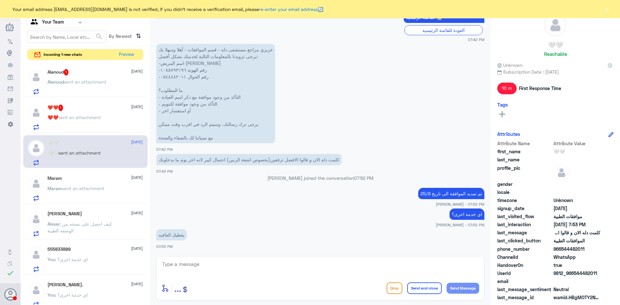
click at [245, 263] on textarea at bounding box center [321, 268] width 318 height 16
type textarea "[DEMOGRAPHIC_DATA] يعافيك و قدامكم العافية مع السلامة"
click at [430, 288] on button "Send and close" at bounding box center [424, 289] width 35 height 12
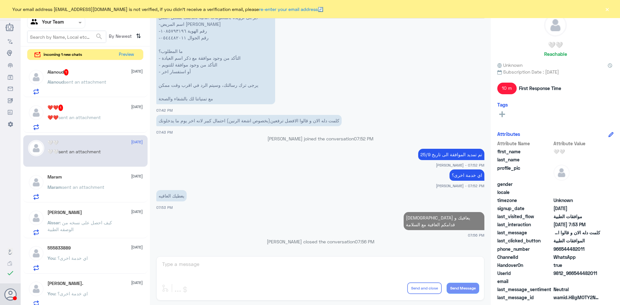
click at [88, 116] on span "sent an attachment" at bounding box center [79, 117] width 42 height 5
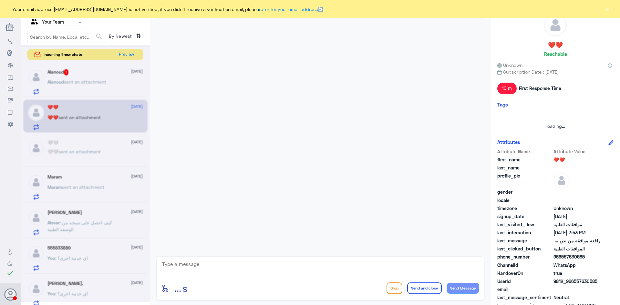
scroll to position [206, 0]
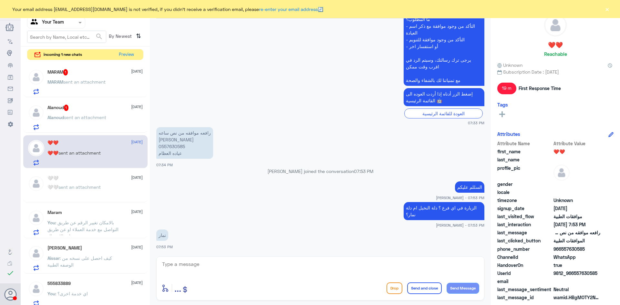
click at [216, 265] on textarea at bounding box center [321, 268] width 318 height 16
paste textarea "0112995140 , 0546022896"
type textarea "نرجوا التواصل مع فرع دلة نمار و هذي ارقامهم 0112995140 , 0546022896"
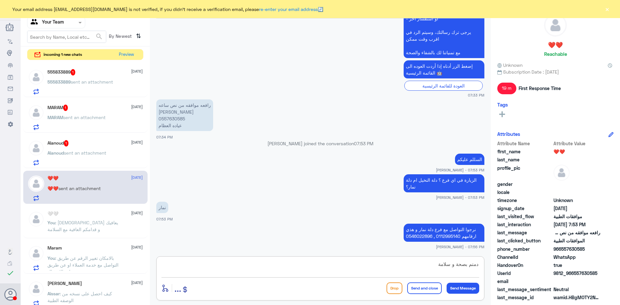
type textarea "دمتم بصحة و سلامة"
click at [422, 287] on button "Send and close" at bounding box center [424, 289] width 35 height 12
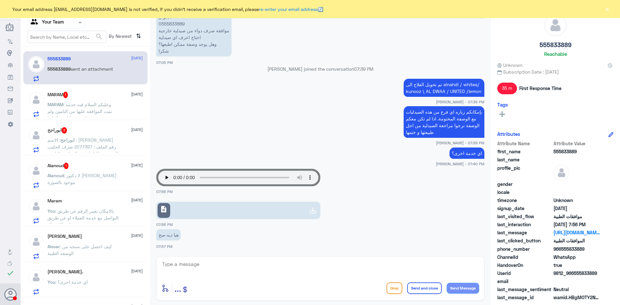
scroll to position [535, 0]
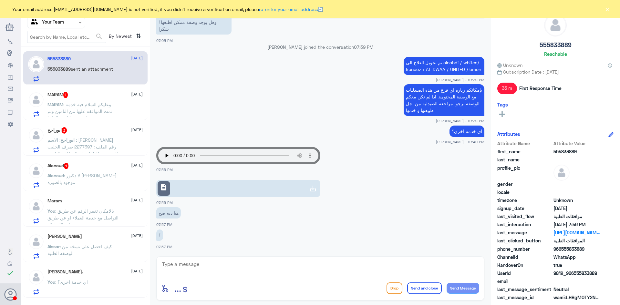
click at [165, 179] on div "description" at bounding box center [320, 185] width 328 height 23
click at [169, 192] on div "description" at bounding box center [164, 188] width 13 height 15
click at [197, 265] on textarea at bounding box center [321, 268] width 318 height 16
click at [164, 190] on span "description" at bounding box center [164, 187] width 8 height 8
click at [209, 266] on textarea at bounding box center [321, 268] width 318 height 16
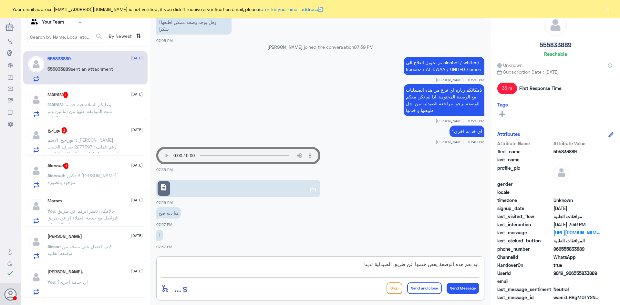
type textarea "ايه نعم هذه الوصفة يفض ختمها عن طريق الصيدلية لدينا"
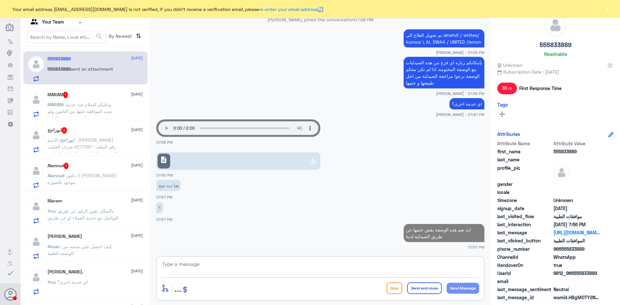
click at [93, 109] on span ": وعليكم السلام فيه خدمه تمت الموافقه عليها من التامين ولم استخدمها ارجو الغائها" at bounding box center [79, 111] width 65 height 19
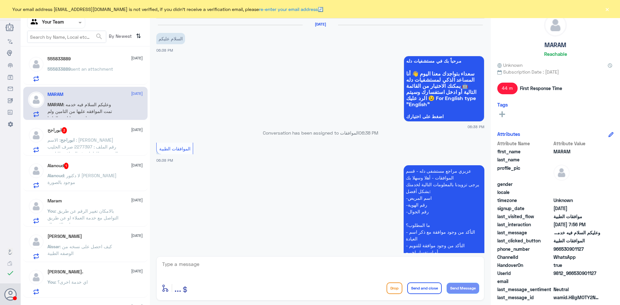
scroll to position [274, 0]
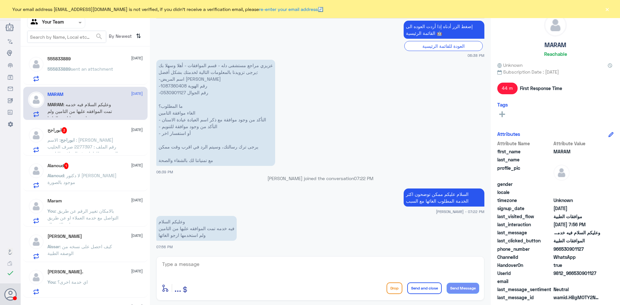
click at [205, 269] on textarea at bounding box center [321, 268] width 318 height 16
type textarea "ممكن تزودني برقم الموافقة من شركة التأمين"
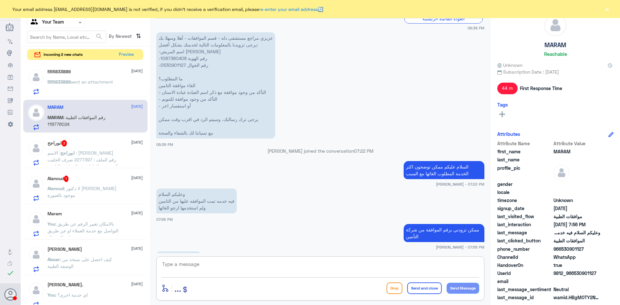
scroll to position [330, 0]
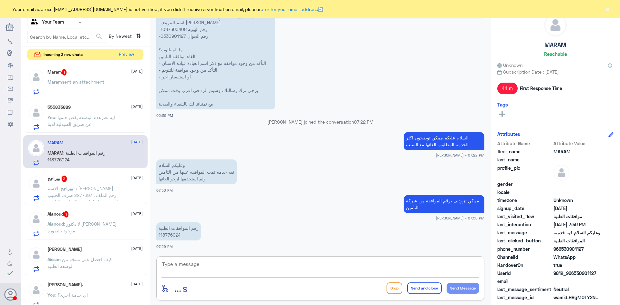
click at [68, 24] on div at bounding box center [55, 22] width 57 height 7
click at [59, 65] on Inbox "Your Inbox" at bounding box center [53, 64] width 23 height 5
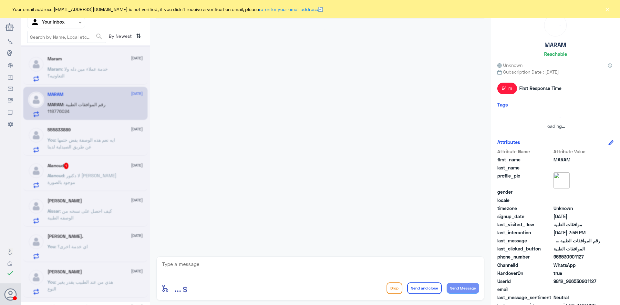
scroll to position [473, 0]
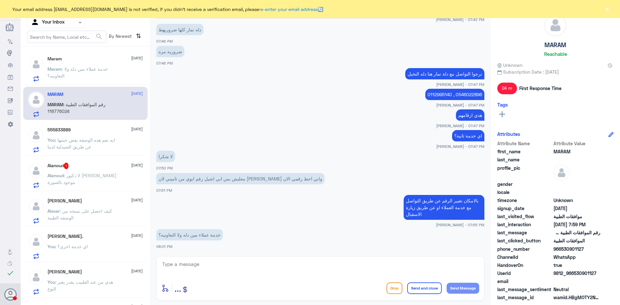
click at [206, 261] on textarea at bounding box center [321, 268] width 318 height 16
type textarea "l"
type textarea "من دله اذا كانت رغبتكم في تغيير رقم الجوال على الملف"
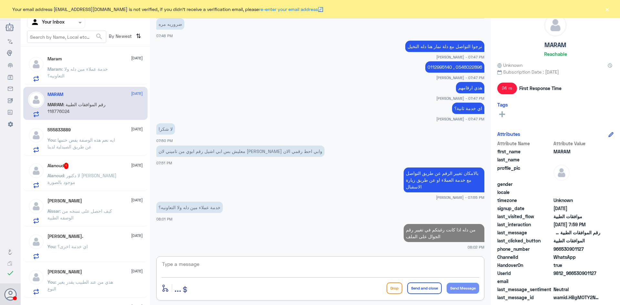
click at [82, 183] on p "Alanoud : لا دكتور عبدالفتاح مثل موجود بالصورة" at bounding box center [83, 180] width 73 height 16
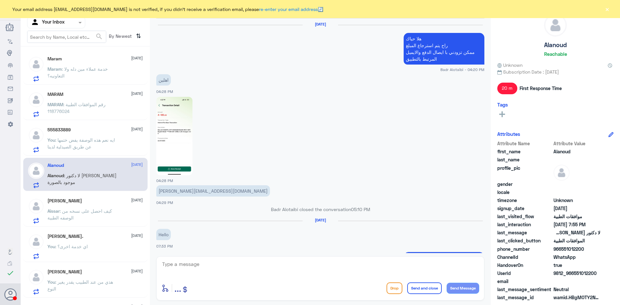
scroll to position [673, 0]
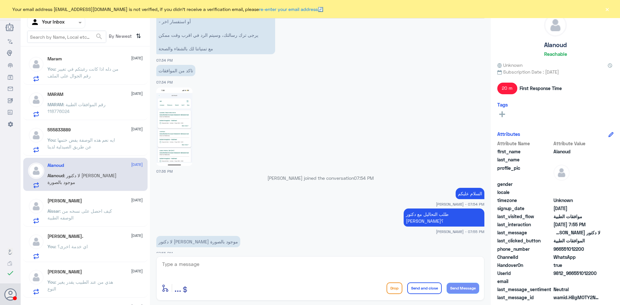
click at [185, 142] on img at bounding box center [174, 127] width 36 height 78
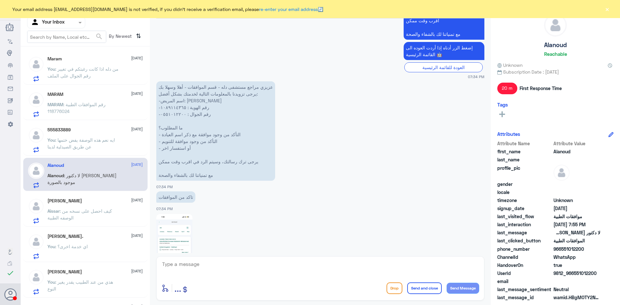
scroll to position [544, 0]
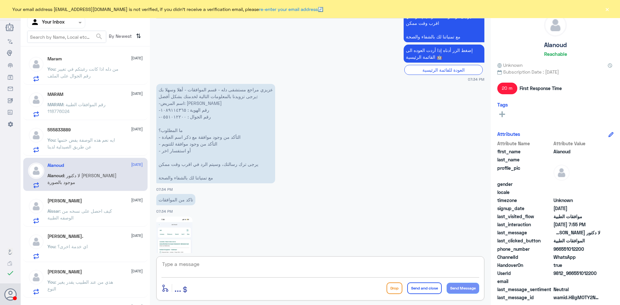
click at [245, 260] on textarea at bounding box center [321, 268] width 318 height 16
type textarea "لا تحتاج الى موافقة نرجوا مراجعة المختبر للتأكد"
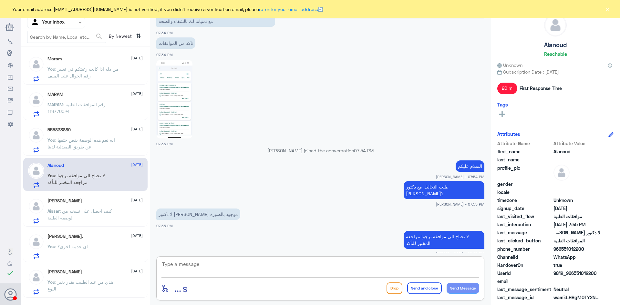
click at [236, 267] on textarea at bounding box center [321, 268] width 318 height 16
type textarea "اي خدمة اخرى؟"
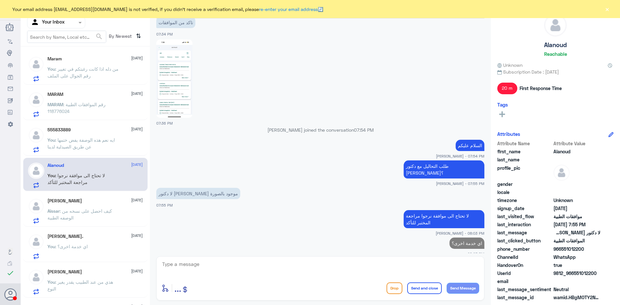
click at [85, 144] on span ": ايه نعم هذه الوصفة يفض ختمها عن طريق الصيدلية لدينا" at bounding box center [81, 143] width 68 height 12
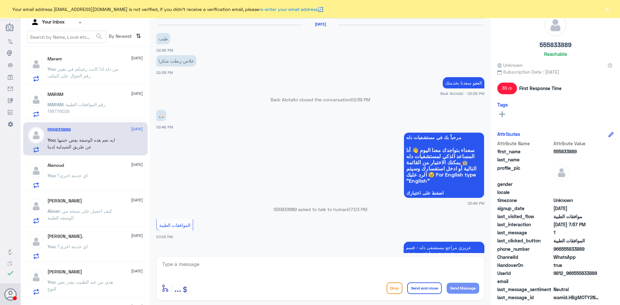
scroll to position [475, 0]
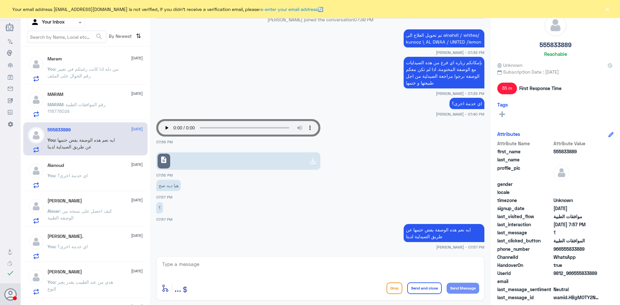
click at [188, 267] on textarea at bounding box center [321, 268] width 318 height 16
type textarea "اي خدمة اخرى؟"
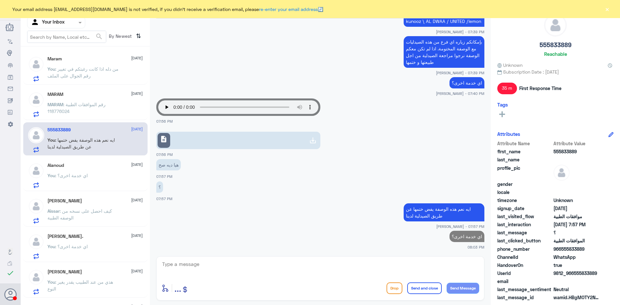
click at [82, 115] on p "MARAM : رقم الموافقات الطبية 118776024" at bounding box center [83, 109] width 73 height 16
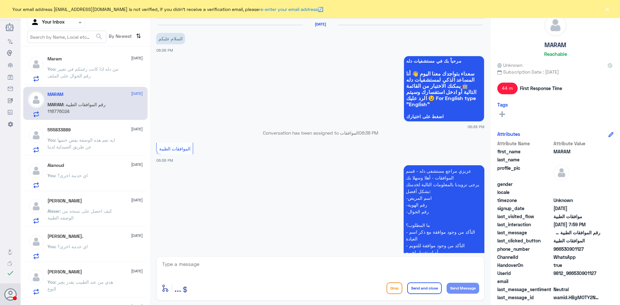
scroll to position [330, 0]
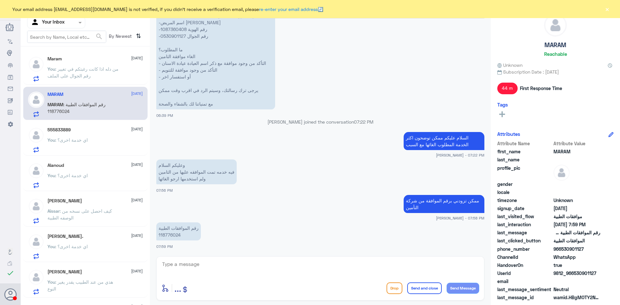
click at [172, 235] on p "رقم الموافقات الطبية 118776024" at bounding box center [178, 232] width 45 height 18
copy p "118776024"
click at [245, 267] on textarea at bounding box center [321, 268] width 318 height 16
type textarea "d"
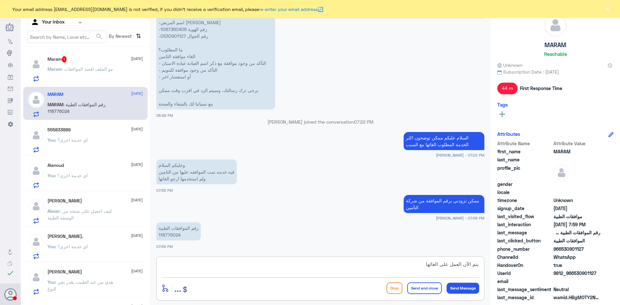
type textarea "يتم الآن العمل على الغائها"
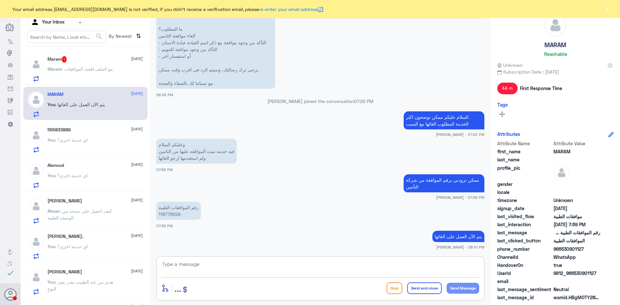
click at [87, 75] on p "Maram : مو الملف اقصد الموافقات" at bounding box center [80, 74] width 66 height 16
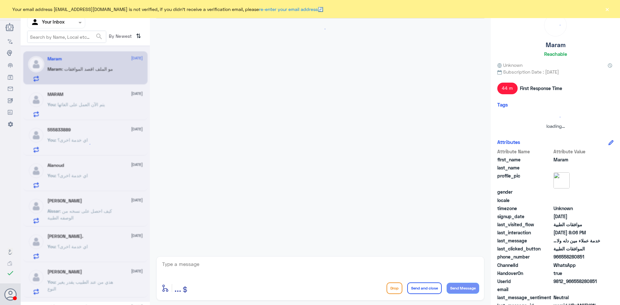
scroll to position [426, 0]
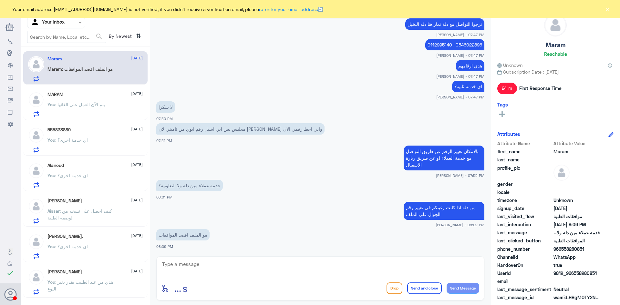
click at [227, 265] on textarea at bounding box center [321, 268] width 318 height 16
type textarea "ا"
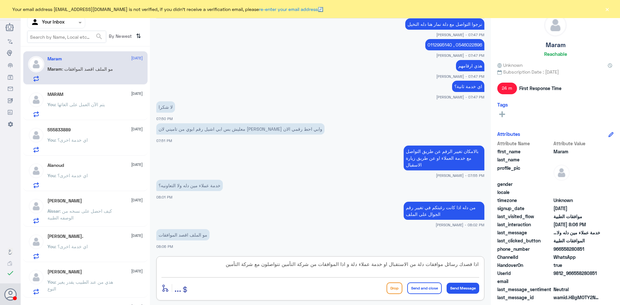
type textarea "اذا قصدك رسائل موافقات دلة من الاستقبال او خدمة عملاء دلة و اذا الموافقات من شر…"
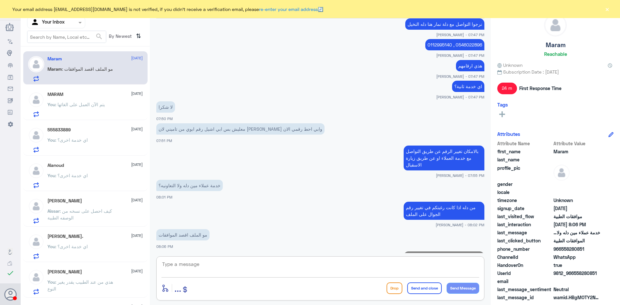
scroll to position [467, 0]
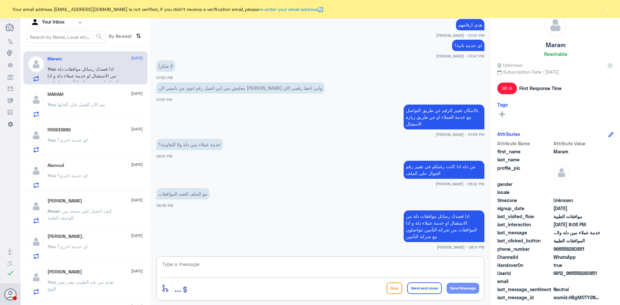
click at [109, 207] on div "Aissar Alabbadi 9 September Aissar : كيف احصل على نسخه من الوصفه الطبية" at bounding box center [94, 211] width 95 height 26
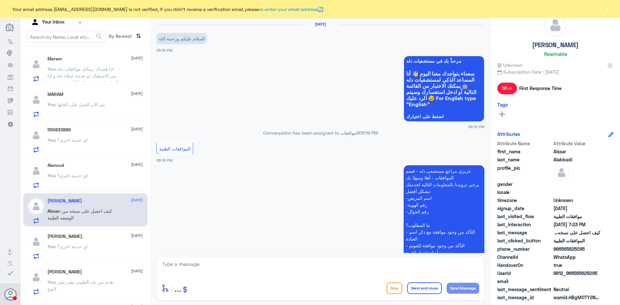
scroll to position [315, 0]
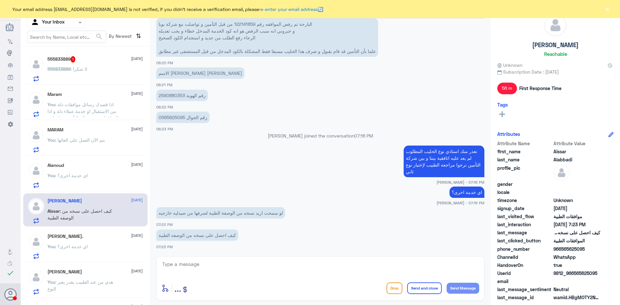
click at [200, 264] on textarea at bounding box center [321, 268] width 318 height 16
type textarea "ر"
type textarea "نرجوا مراجعة الصيدلية"
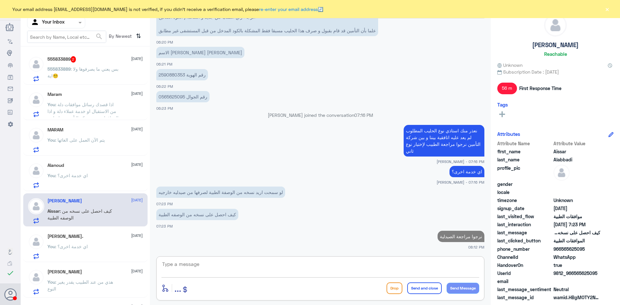
click at [79, 71] on span ": بس يعني ما يصرفوها ولا اية😵‍💫" at bounding box center [82, 72] width 71 height 12
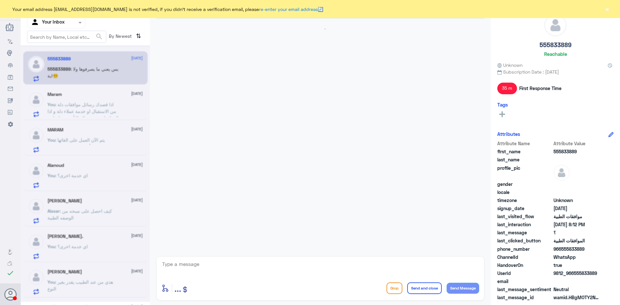
scroll to position [477, 0]
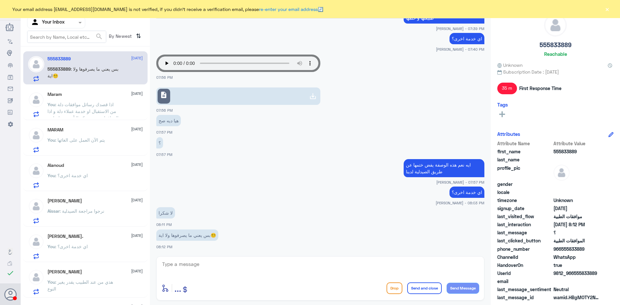
click at [215, 261] on textarea at bounding box center [321, 268] width 318 height 16
type textarea "الأفضل يكون فيها ختم من صيدلية دلة عشان ما يتعبونكم الصيدليات الخارجية"
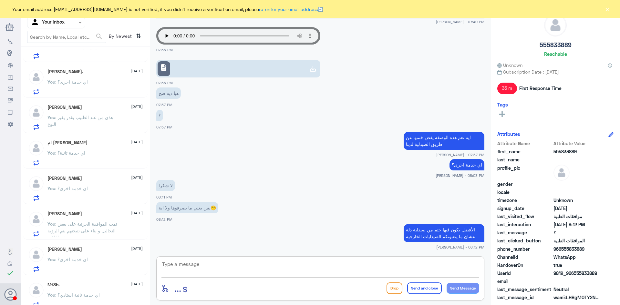
scroll to position [171, 0]
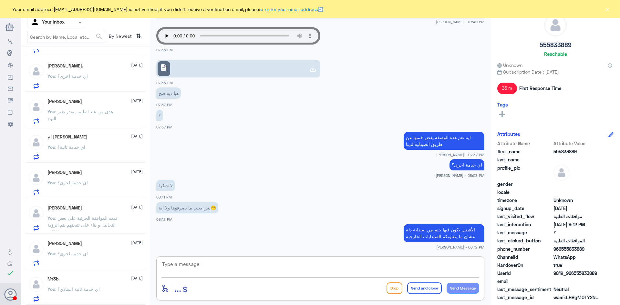
click at [111, 287] on div "Mt3b. 9 September You : اي خدمة ثانية استاذي؟" at bounding box center [94, 289] width 95 height 26
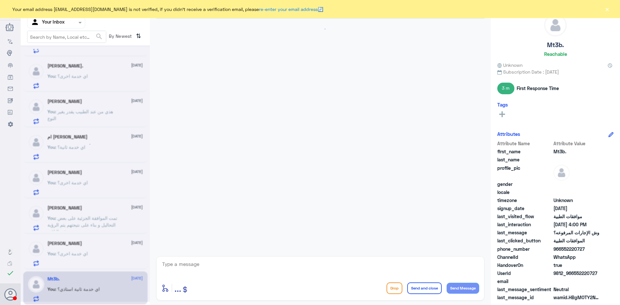
scroll to position [438, 0]
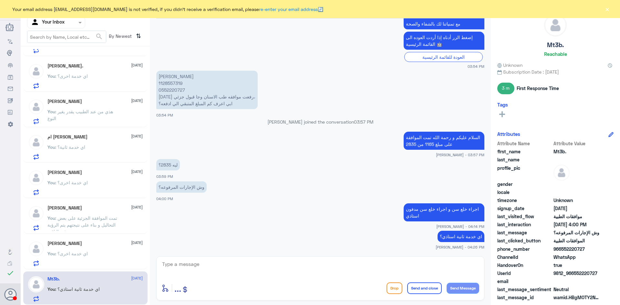
click at [226, 267] on textarea at bounding box center [321, 268] width 318 height 16
type textarea "قدامكم العافية و مع السلامة"
click at [417, 288] on button "Send and close" at bounding box center [424, 289] width 35 height 12
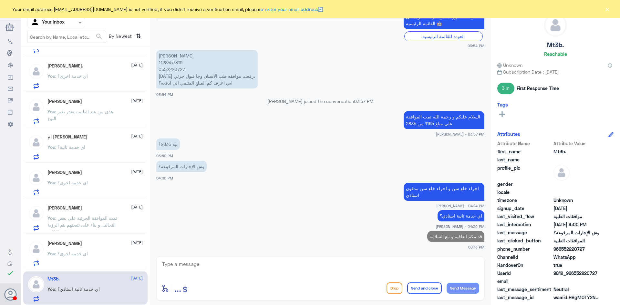
scroll to position [169, 0]
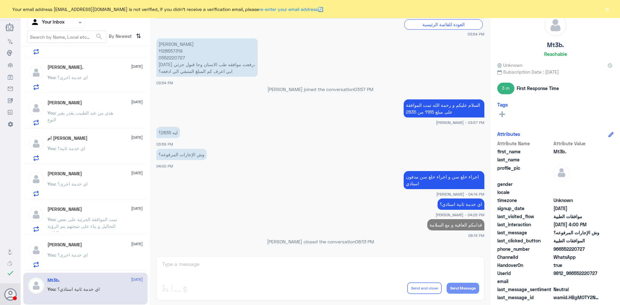
click at [81, 262] on p "You : اي خدمة اخرى؟" at bounding box center [67, 260] width 40 height 16
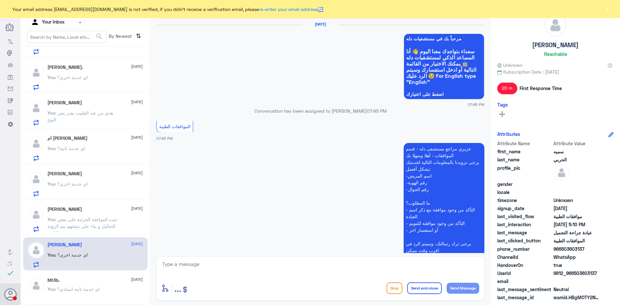
scroll to position [738, 0]
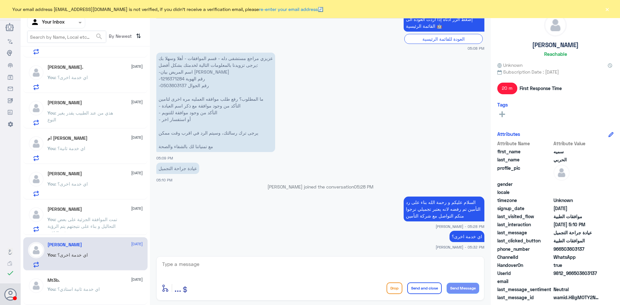
click at [223, 270] on textarea at bounding box center [321, 268] width 318 height 16
type textarea "قدامكم العافية و مع السلامة"
click at [425, 285] on button "Send and close" at bounding box center [424, 289] width 35 height 12
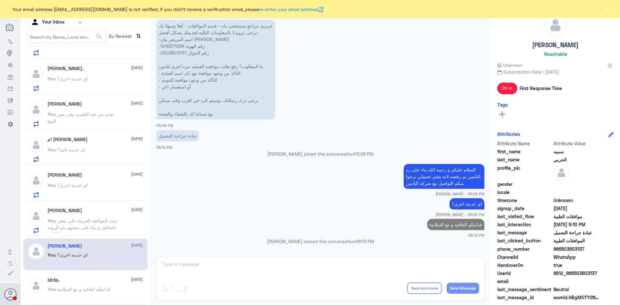
scroll to position [168, 0]
click at [76, 224] on p "You : تمت الموافقة الجزئية على بعض التحاليل و بناء على نتيجتهم يتم الرؤية في ال…" at bounding box center [83, 225] width 73 height 16
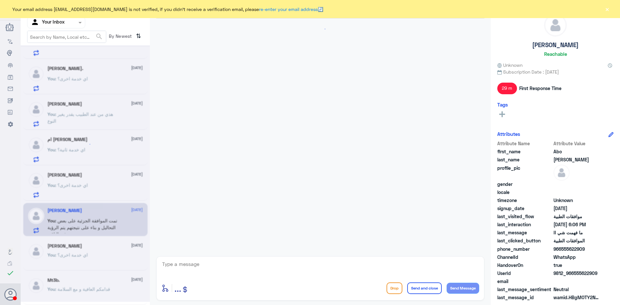
scroll to position [321, 0]
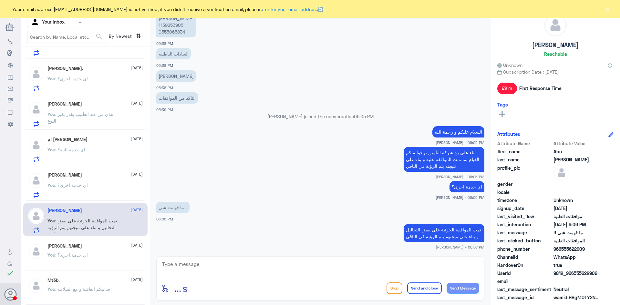
click at [209, 267] on textarea at bounding box center [321, 268] width 318 height 16
type textarea "ق"
type textarea "قدامكم العافية"
click at [418, 289] on button "Send and close" at bounding box center [424, 289] width 35 height 12
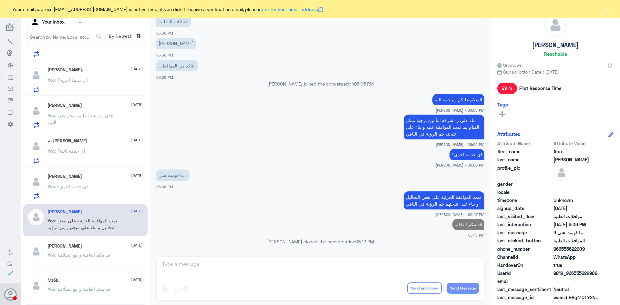
scroll to position [167, 0]
click at [88, 181] on div "Osama Omar 9 September You : اي خدمة اخرى؟" at bounding box center [94, 187] width 95 height 26
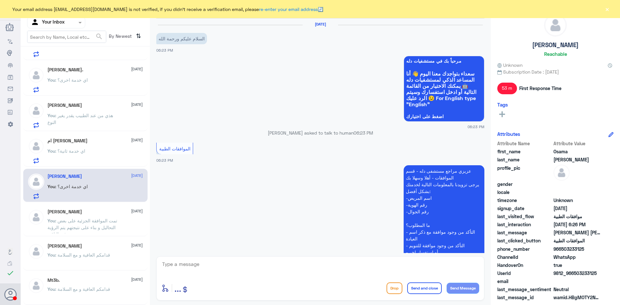
scroll to position [191, 0]
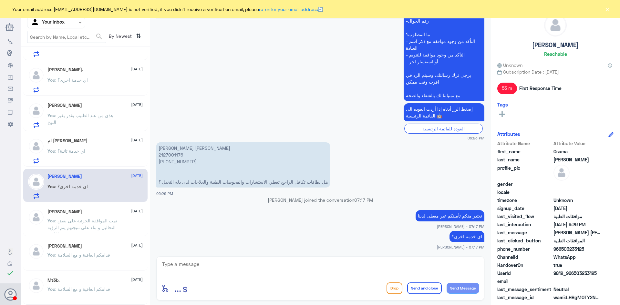
click at [205, 265] on textarea at bounding box center [321, 268] width 318 height 16
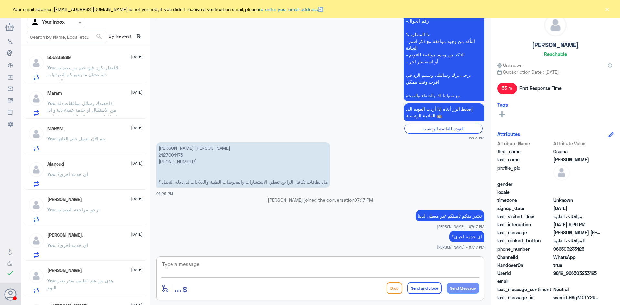
scroll to position [0, 0]
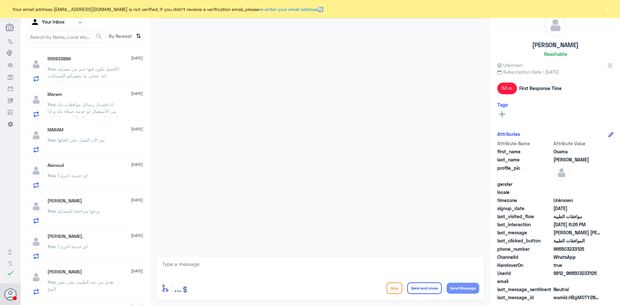
click at [83, 108] on p "You : اذا قصدك رسائل موافقات دلة من الاستقبال او خدمة عملاء دلة و اذا الموافقات…" at bounding box center [83, 109] width 73 height 16
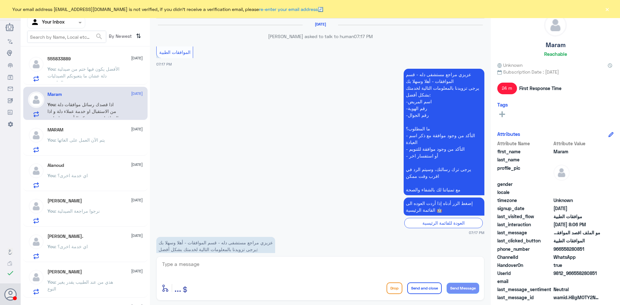
scroll to position [467, 0]
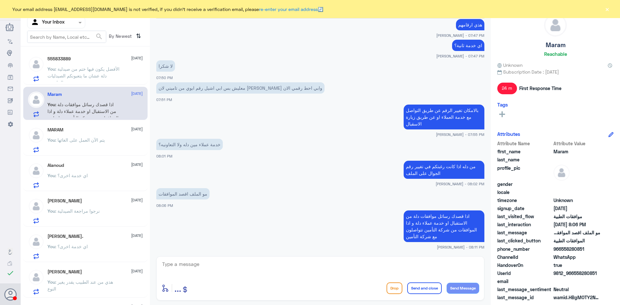
click at [94, 141] on span ": يتم الآن العمل على الغائها" at bounding box center [80, 139] width 50 height 5
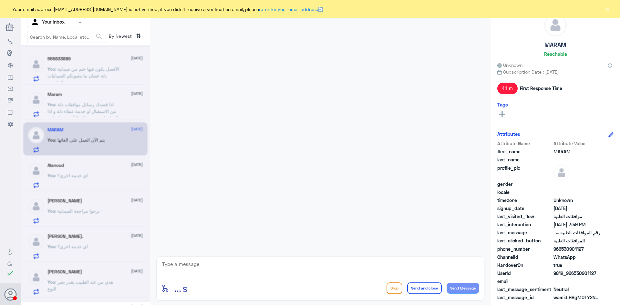
scroll to position [351, 0]
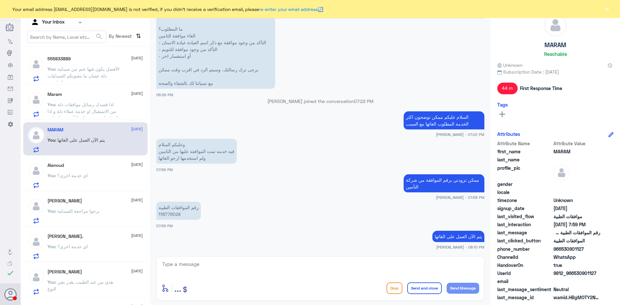
click at [188, 265] on textarea at bounding box center [321, 268] width 318 height 16
type textarea "تم الغائها"
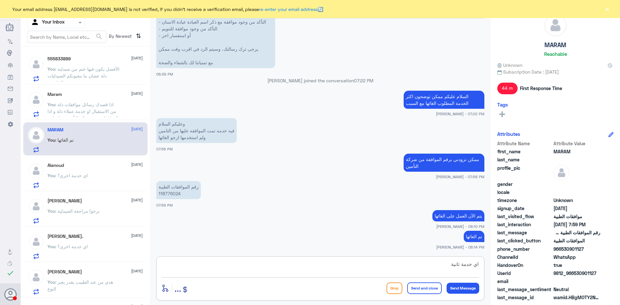
type textarea "اي خدمة ثانية؟"
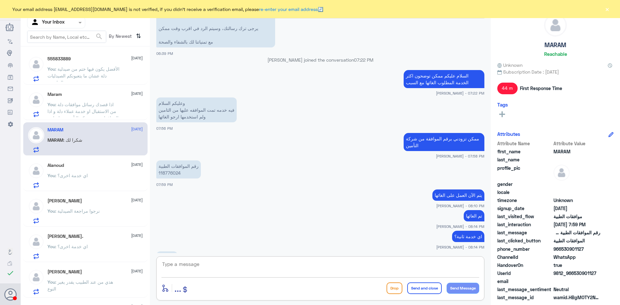
scroll to position [414, 0]
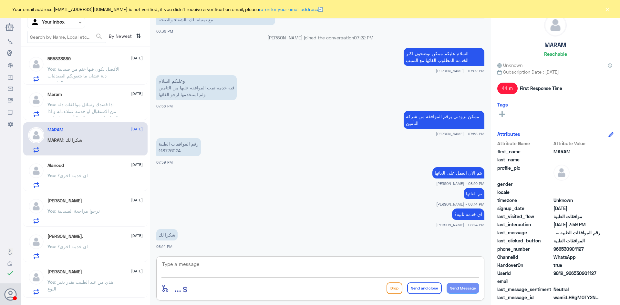
click at [65, 25] on input "text" at bounding box center [49, 22] width 36 height 7
click at [96, 107] on span ": اذا قصدك رسائل موافقات دلة من الاستقبال او خدمة عملاء دلة و اذا الموافقات من …" at bounding box center [82, 115] width 71 height 26
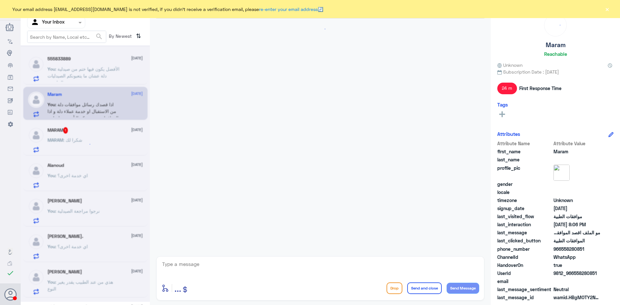
scroll to position [467, 0]
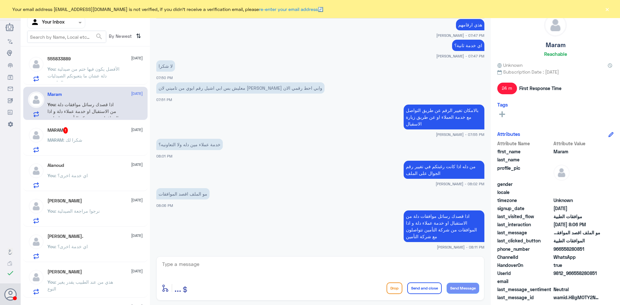
click at [76, 134] on div "MARAM 1 9 September MARAM : شكرا لك" at bounding box center [94, 140] width 95 height 26
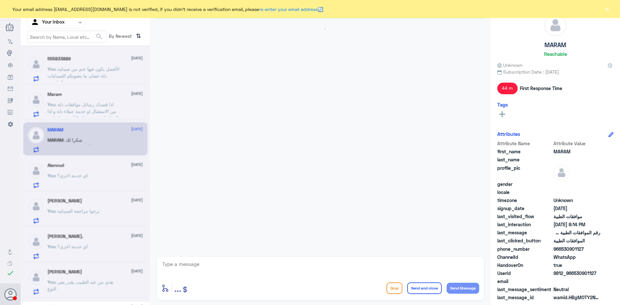
scroll to position [414, 0]
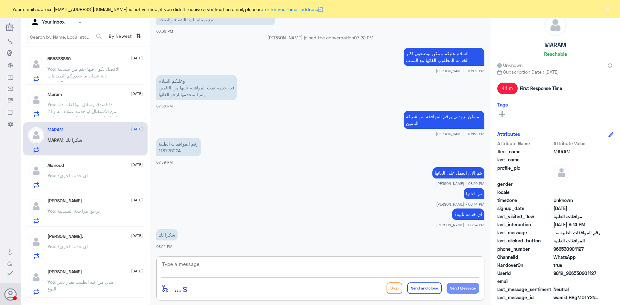
click at [228, 265] on textarea at bounding box center [321, 268] width 318 height 16
type textarea "r"
type textarea "قدامكم العافية و مع السلامة"
click at [425, 289] on button "Send and close" at bounding box center [424, 289] width 35 height 12
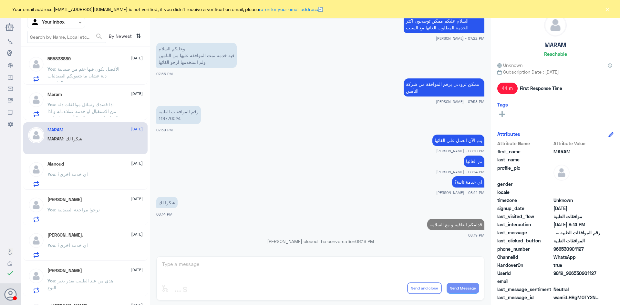
click at [71, 28] on nav "Channel WhatsApp Status × All Tags Agent Filter Your Inbox search By Newest ⇅" at bounding box center [85, 25] width 129 height 44
click at [70, 22] on div at bounding box center [55, 22] width 57 height 7
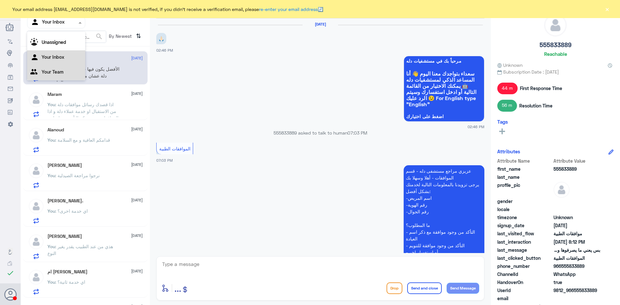
click at [58, 69] on div "Your Team" at bounding box center [56, 72] width 58 height 15
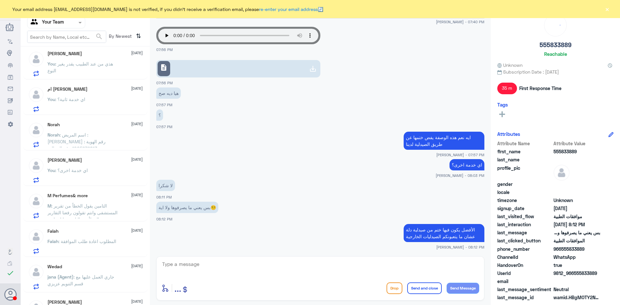
scroll to position [291, 0]
click at [99, 209] on span ": التامين يقول الخطاً من تقرير المستشفى وانتم تقولون رفعنا التقارير والخطأ من ا…" at bounding box center [82, 211] width 70 height 19
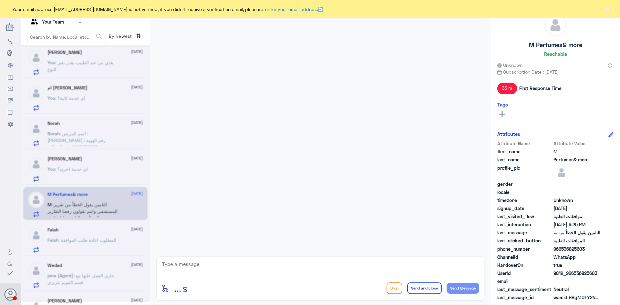
scroll to position [432, 0]
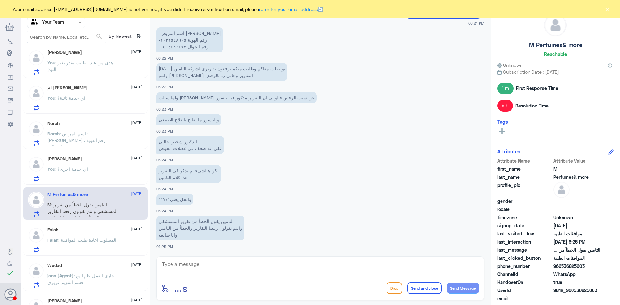
click at [245, 264] on textarea at bounding box center [321, 268] width 318 height 16
type textarea "تم مراجعة الطلب و فيه مرفق جميع التقارير نرجوا"
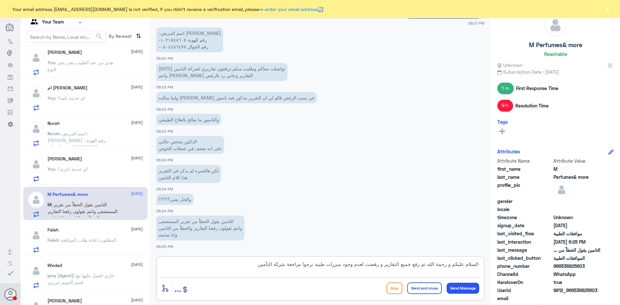
type textarea "السلام عليكم و رحمة الله تم رفع جميع التقارير و رفضت لعدم وجود مبررات طبية نرجو…"
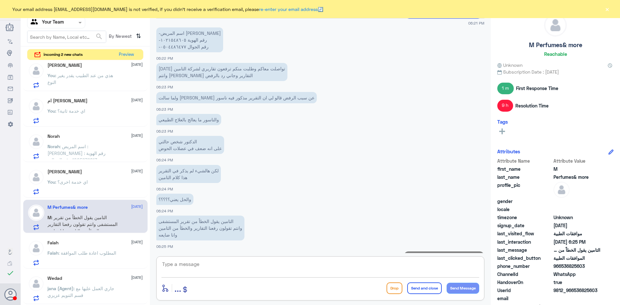
scroll to position [466, 0]
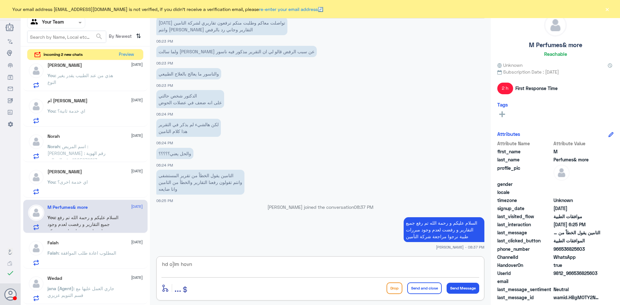
type textarea "hd o]lm hovn?"
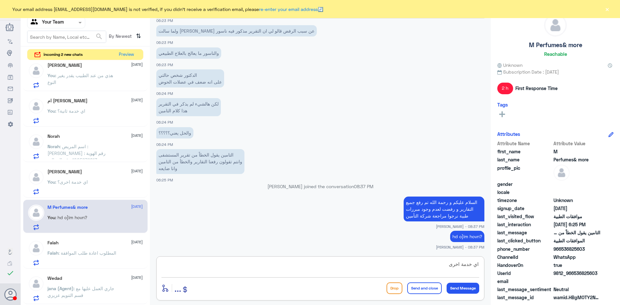
type textarea "اي خدمة اخرى؟"
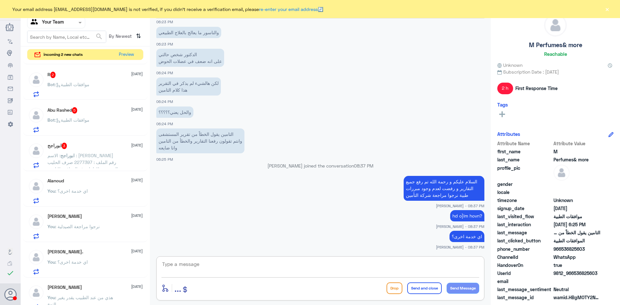
scroll to position [0, 0]
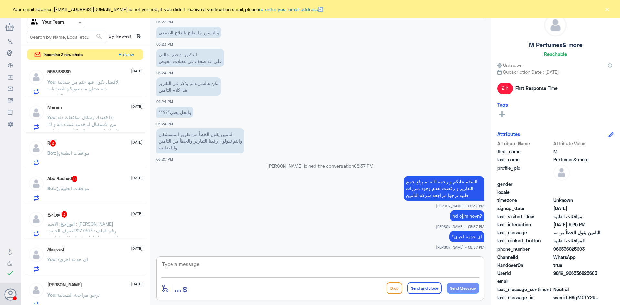
click at [74, 24] on div at bounding box center [55, 22] width 57 height 7
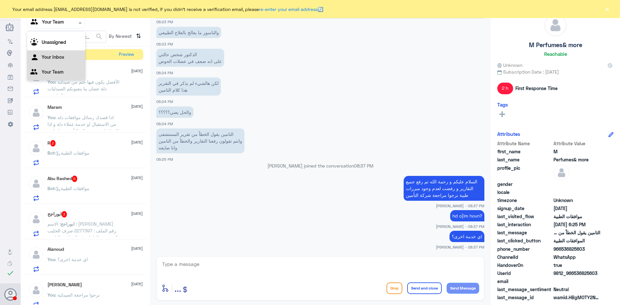
click at [63, 61] on div "Your Inbox" at bounding box center [56, 57] width 58 height 15
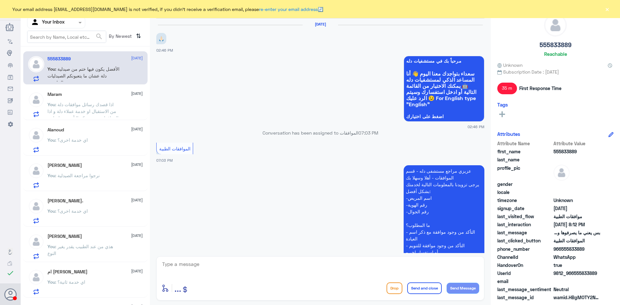
scroll to position [491, 0]
